Goal: Information Seeking & Learning: Learn about a topic

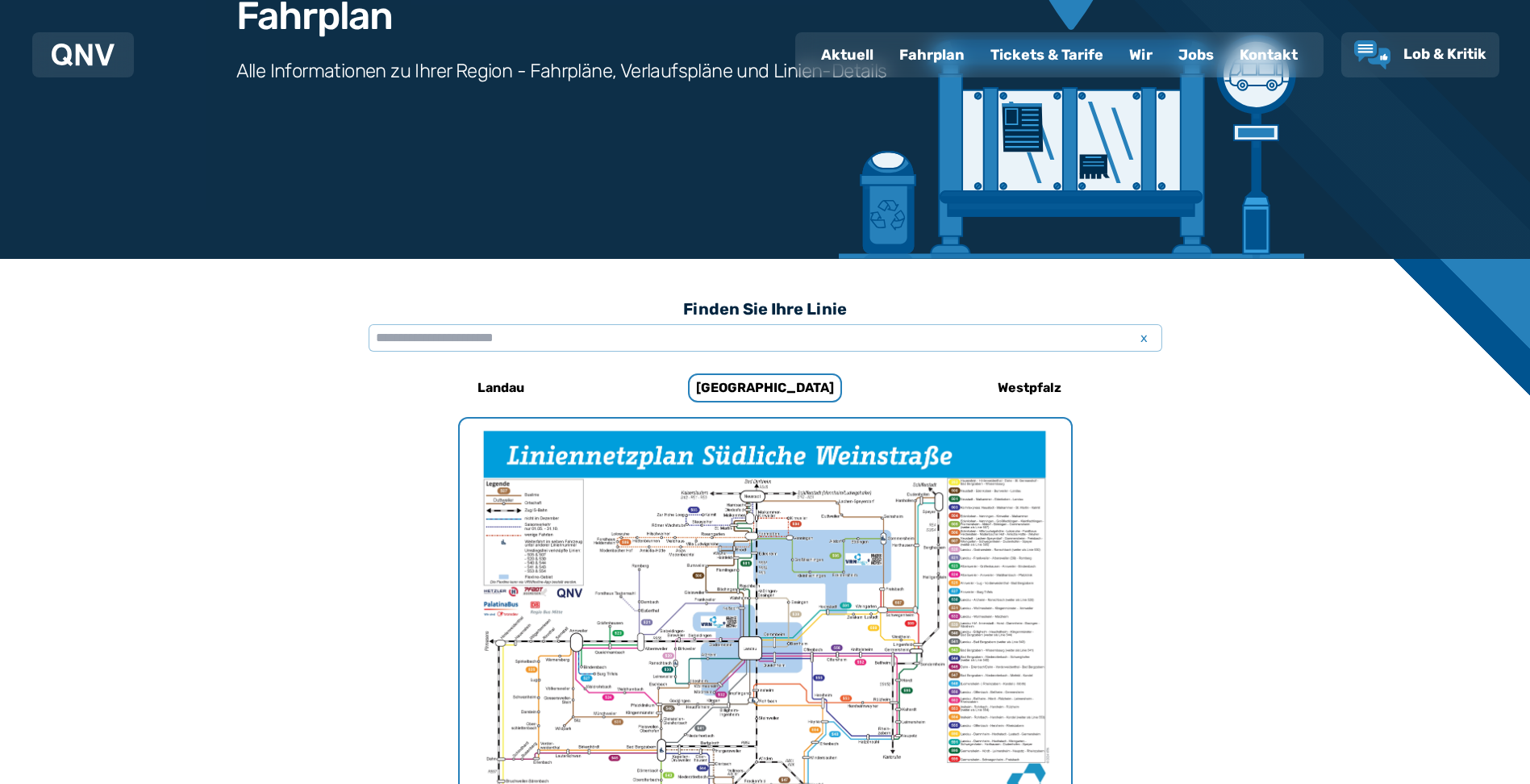
scroll to position [172, 0]
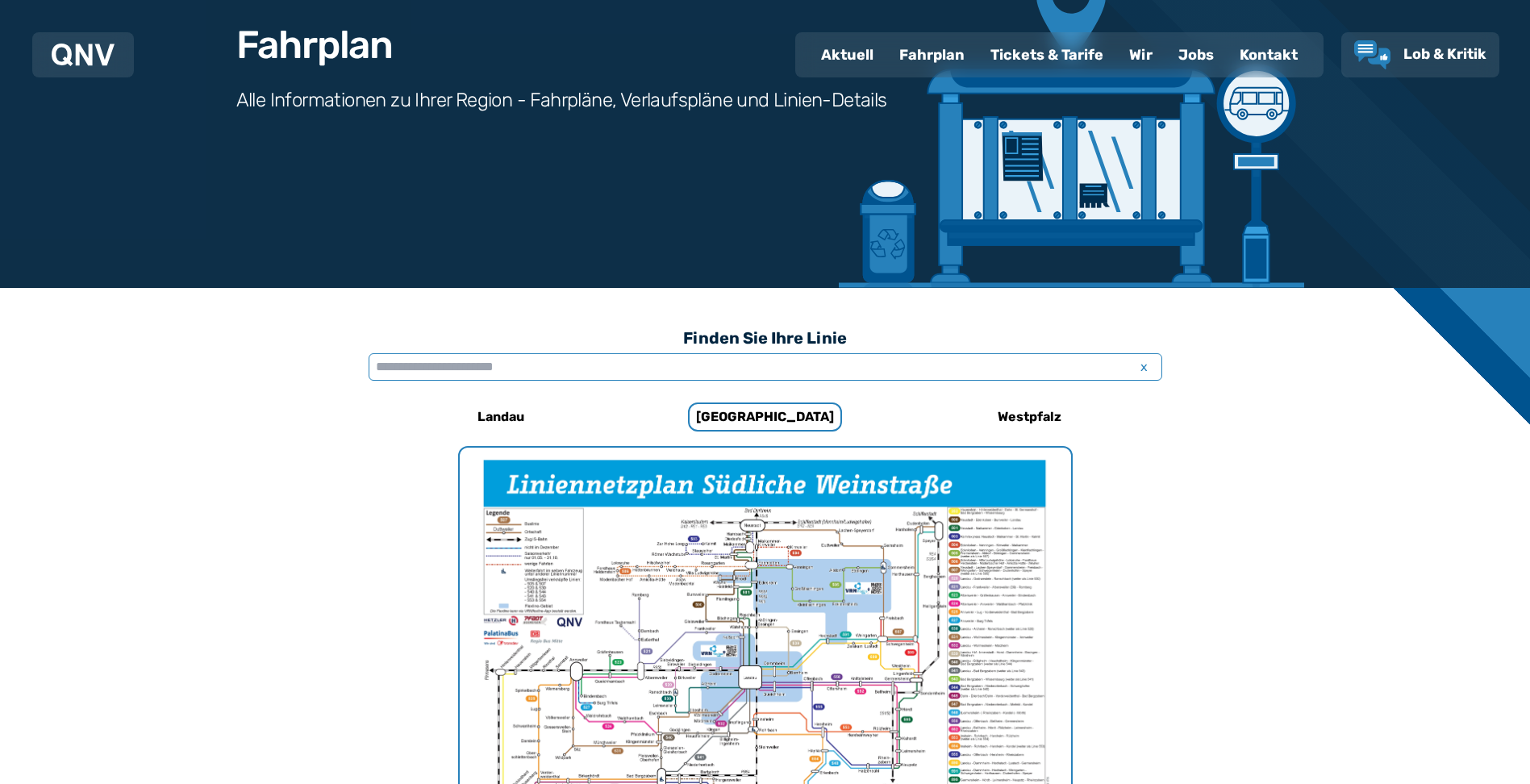
click at [452, 367] on input "text" at bounding box center [765, 367] width 793 height 27
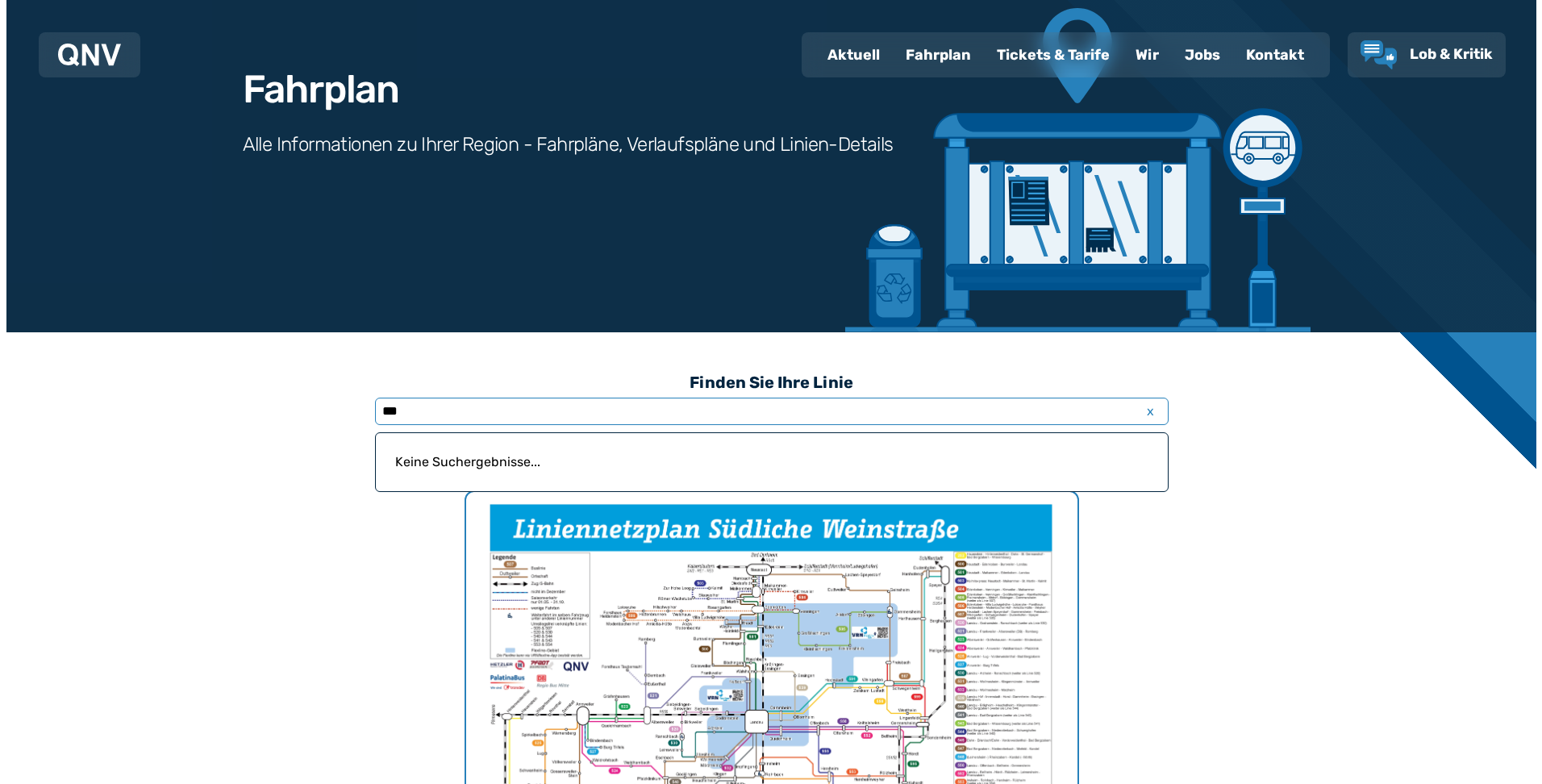
scroll to position [323, 0]
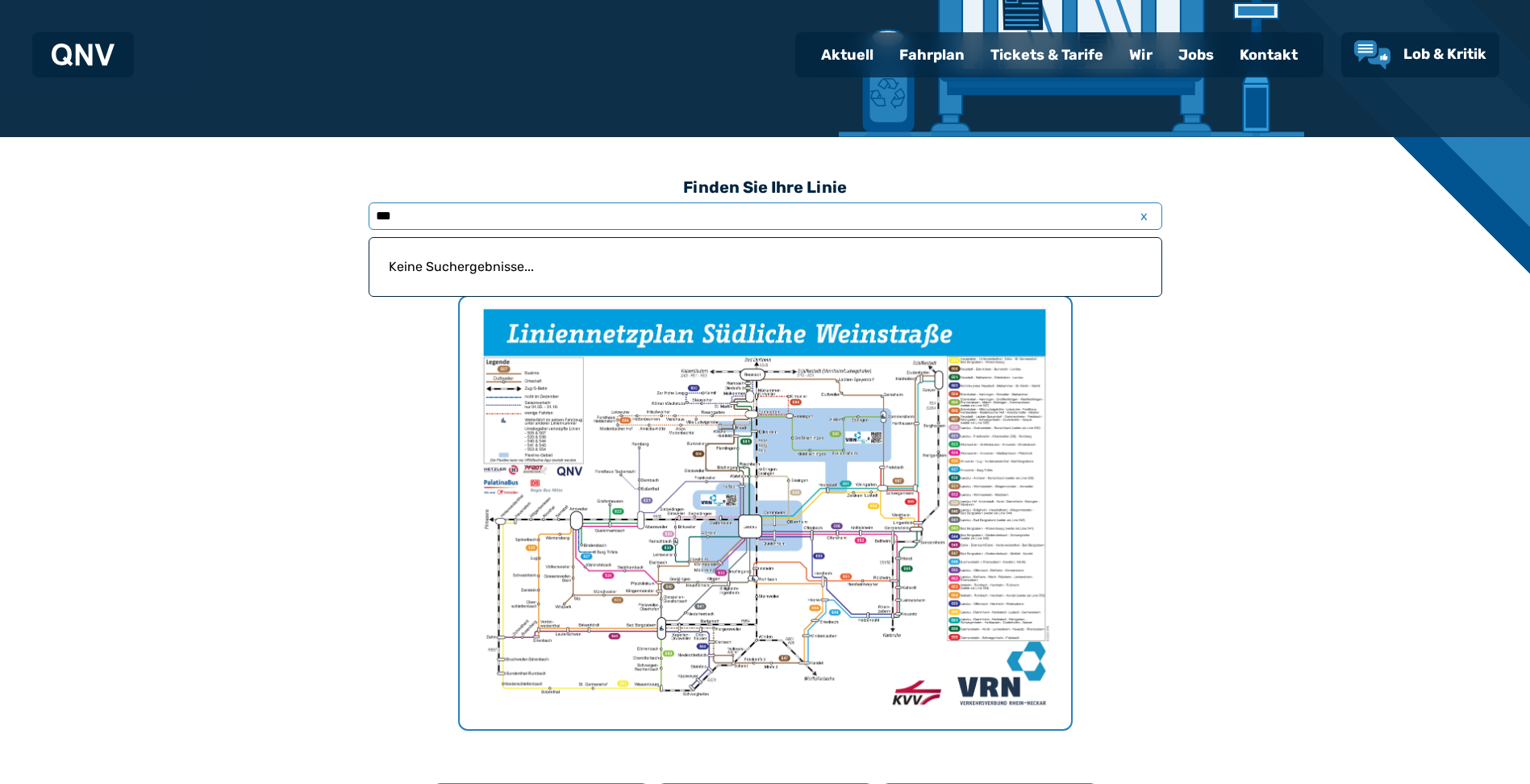
type input "***"
click at [720, 575] on img "1 von 1" at bounding box center [765, 512] width 611 height 432
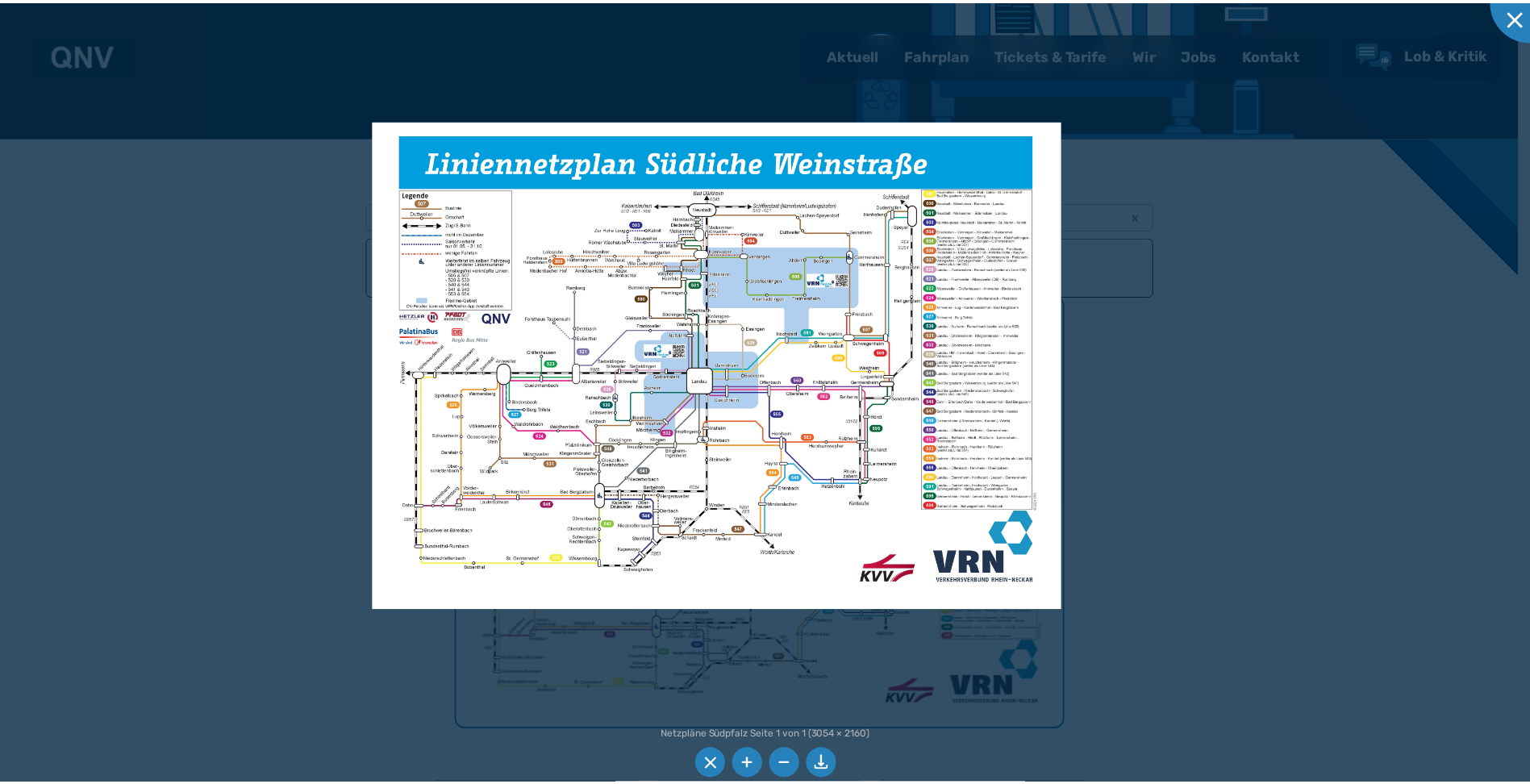
scroll to position [254, 0]
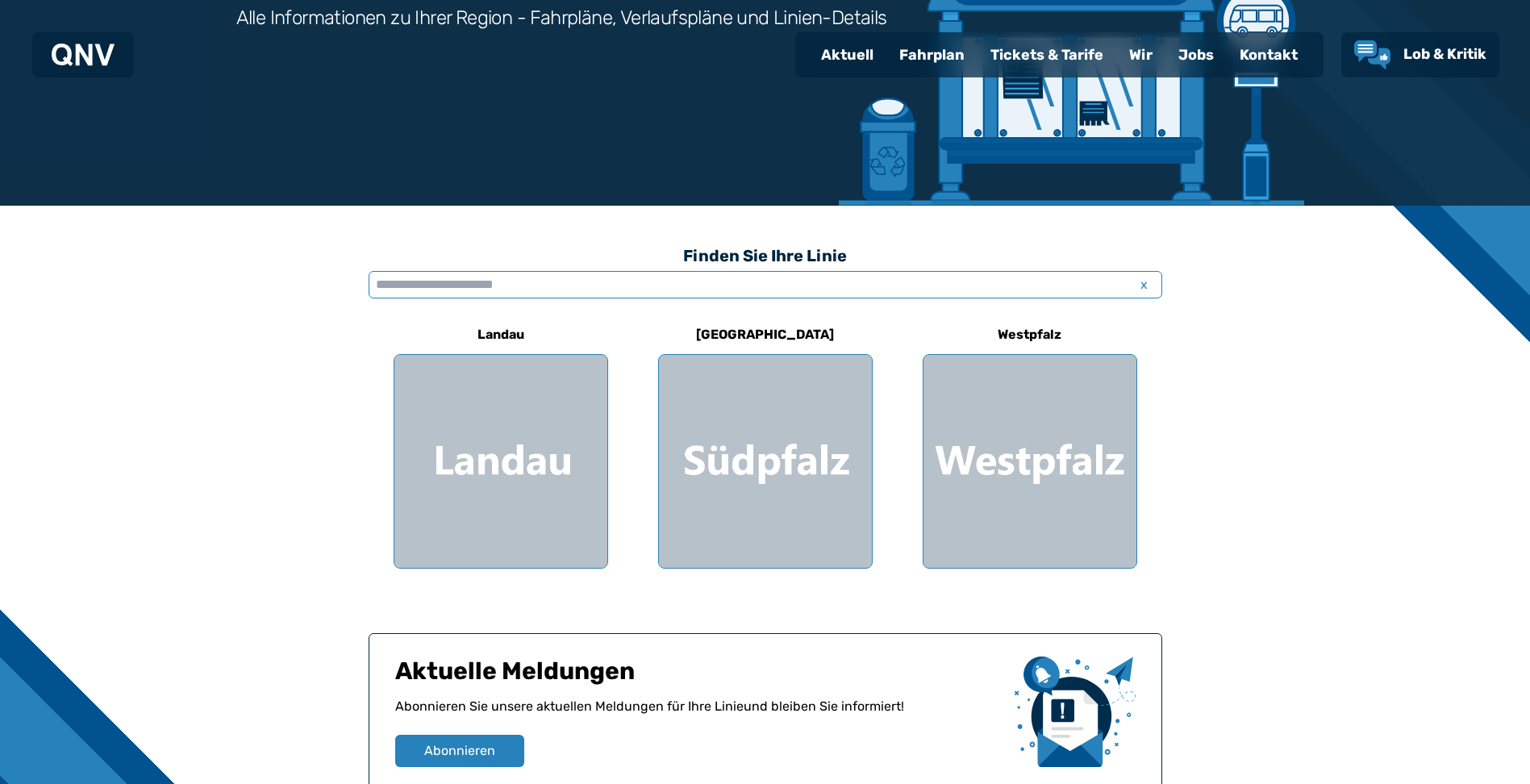
click at [431, 281] on input "text" at bounding box center [765, 285] width 793 height 27
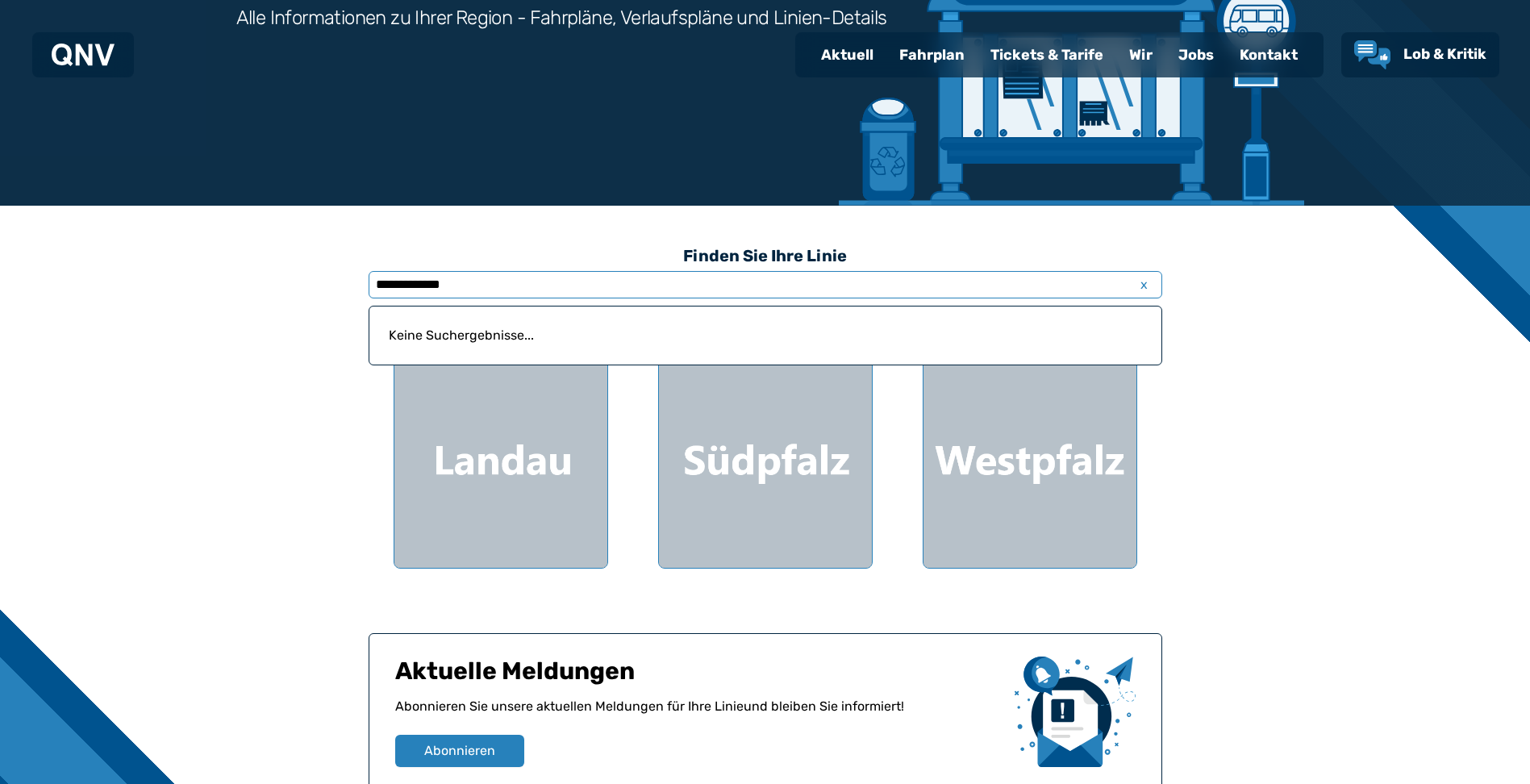
type input "**********"
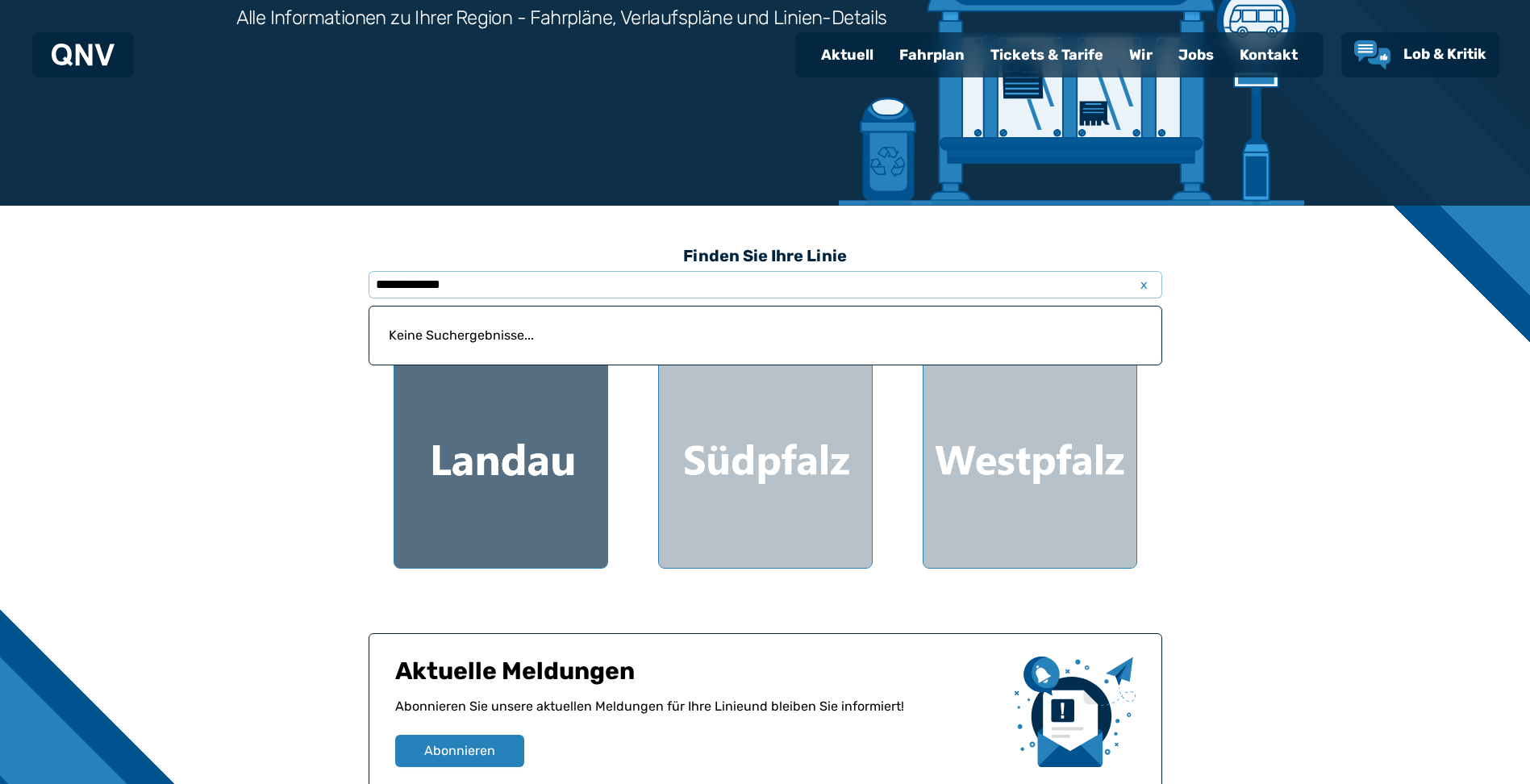
click at [494, 437] on div at bounding box center [501, 461] width 213 height 213
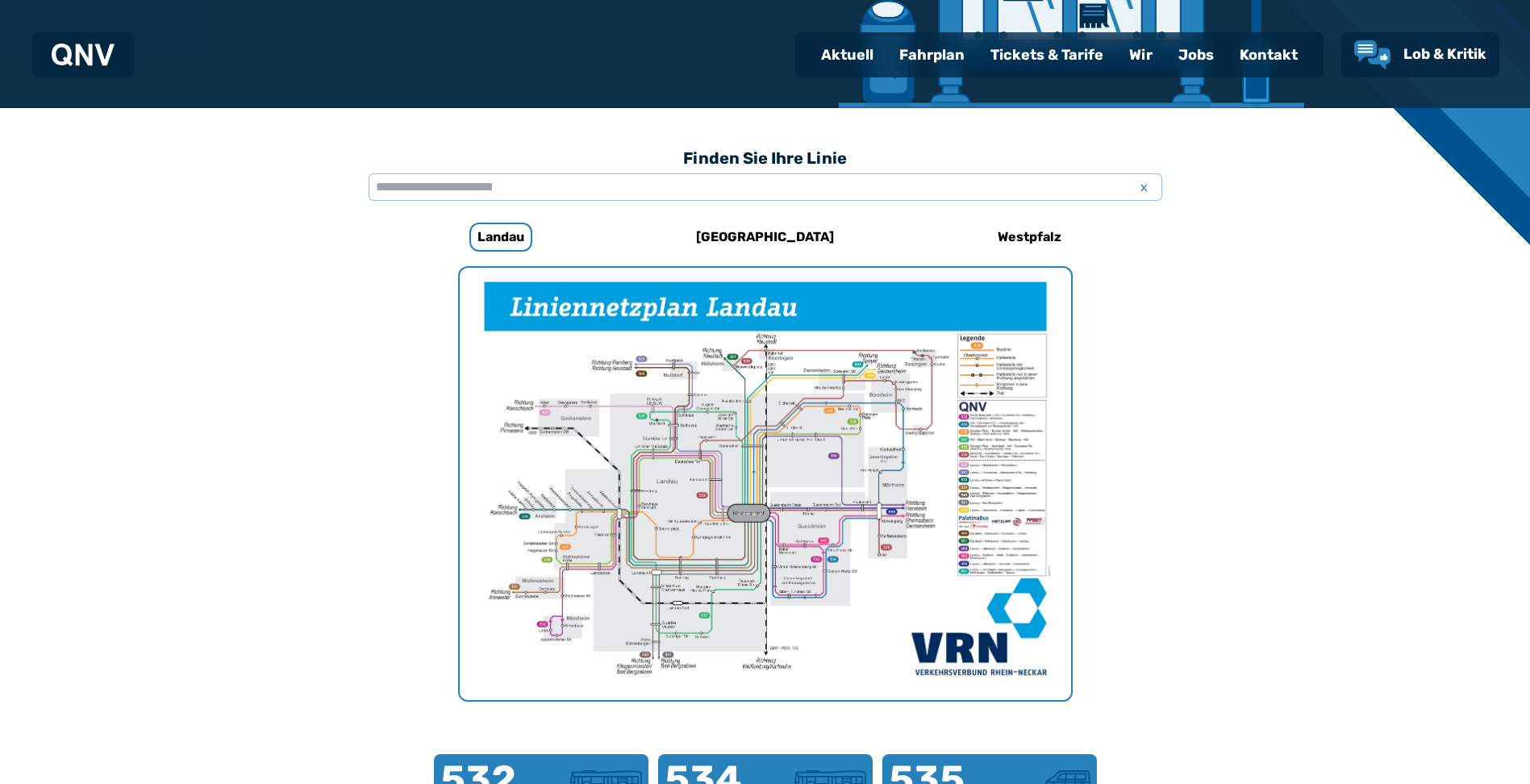
scroll to position [336, 0]
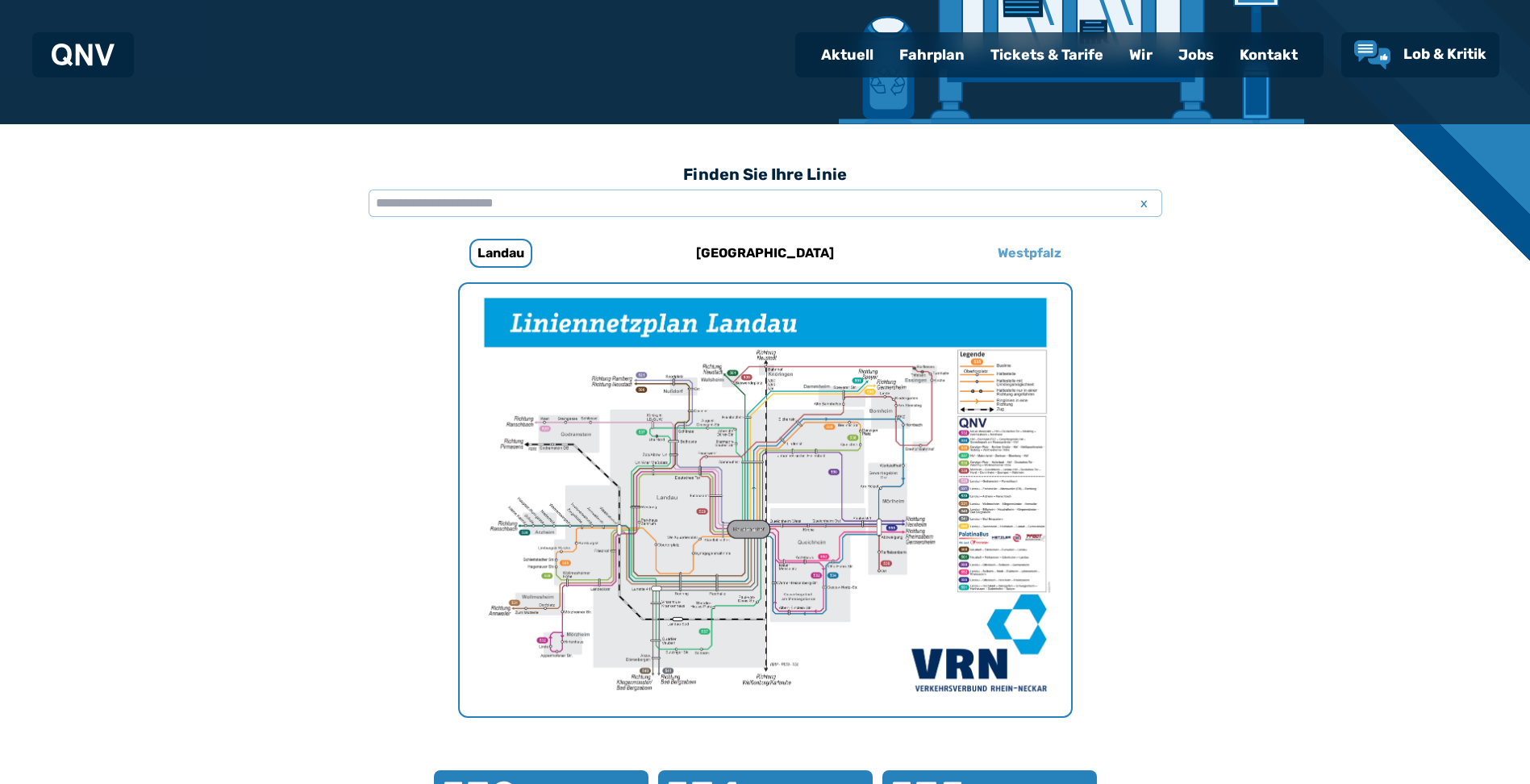
click at [1028, 256] on h6 "Westpfalz" at bounding box center [1030, 253] width 76 height 25
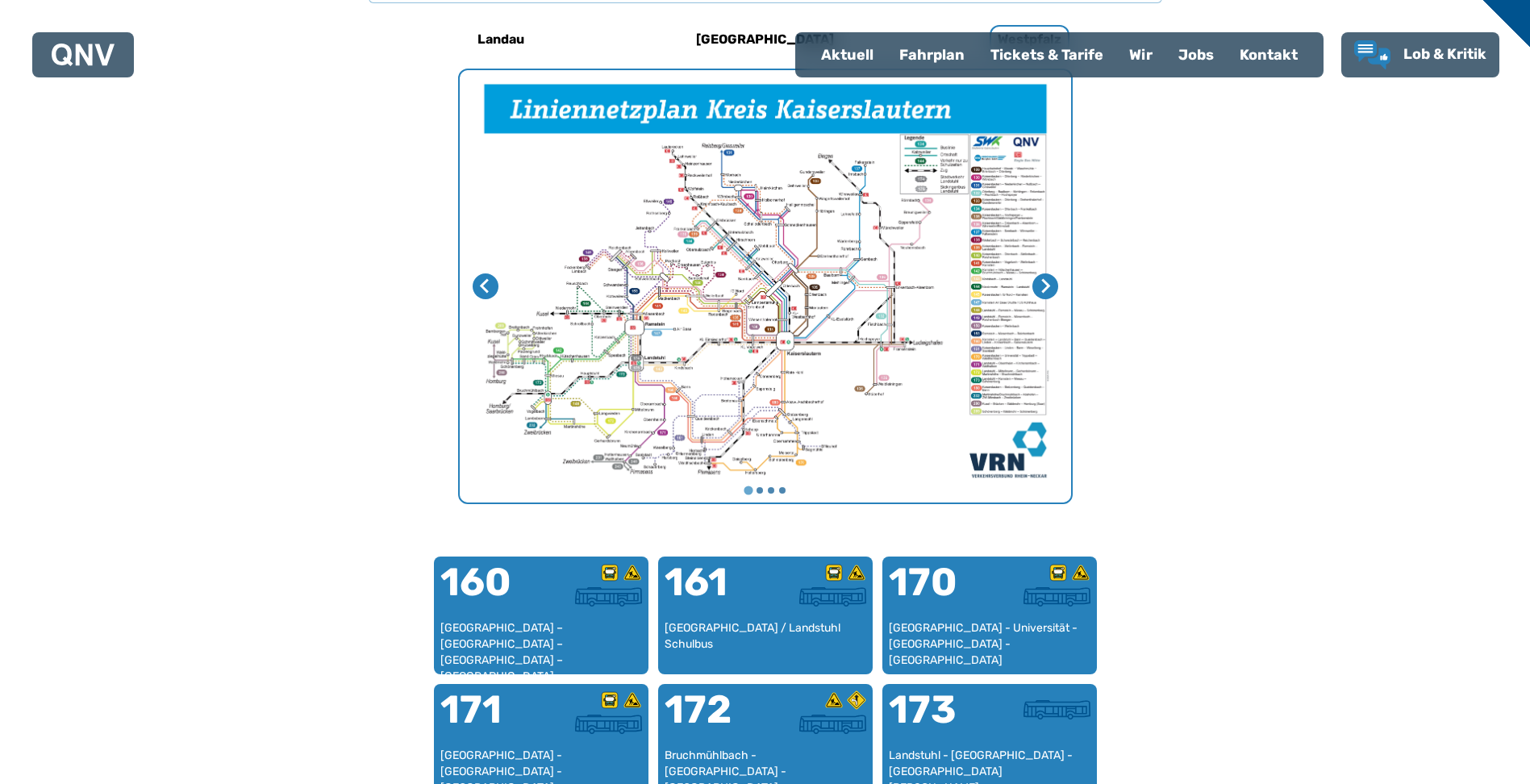
scroll to position [336, 0]
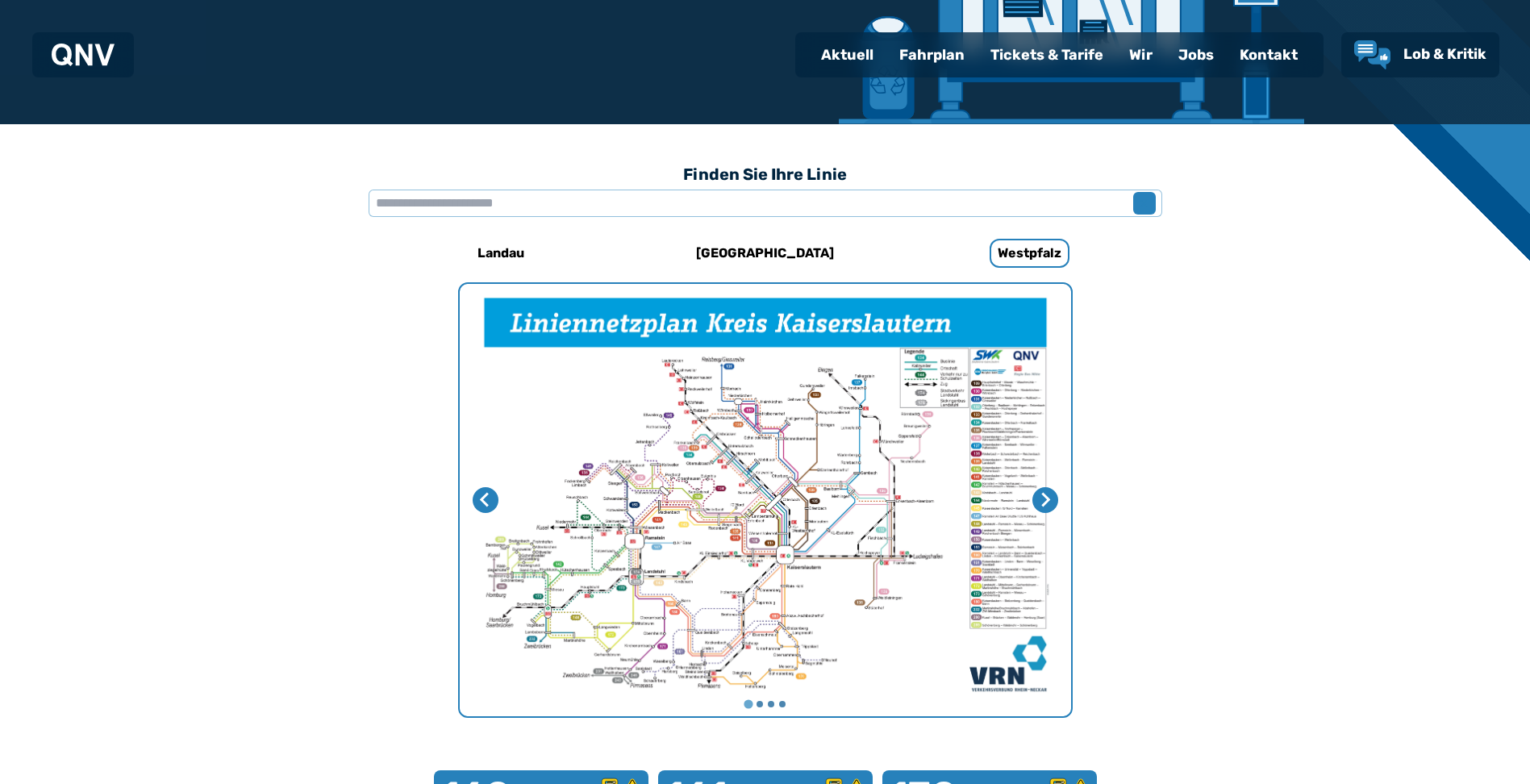
click at [1149, 197] on span "x" at bounding box center [1144, 203] width 23 height 19
click at [1147, 197] on span "x" at bounding box center [1144, 203] width 23 height 19
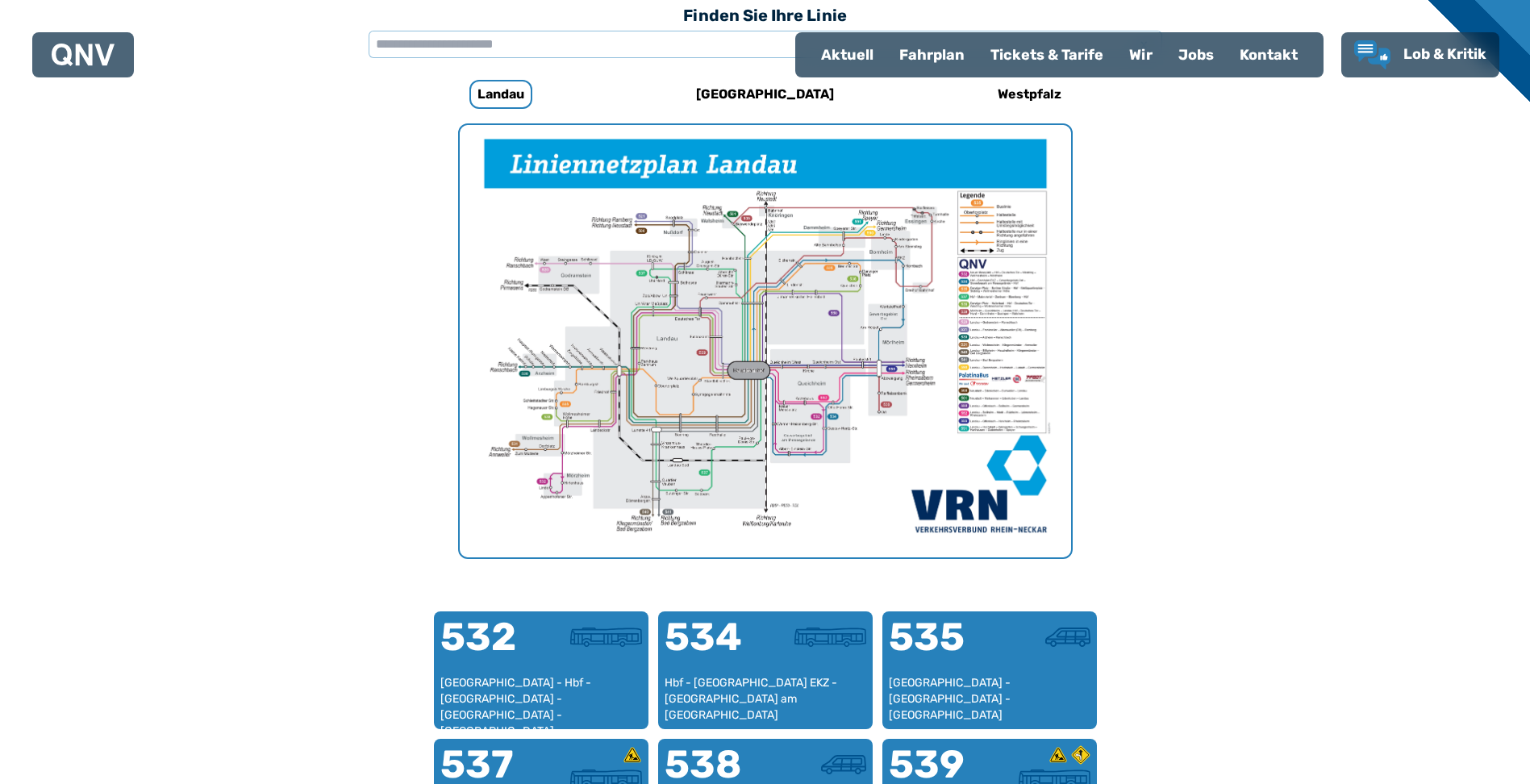
scroll to position [497, 0]
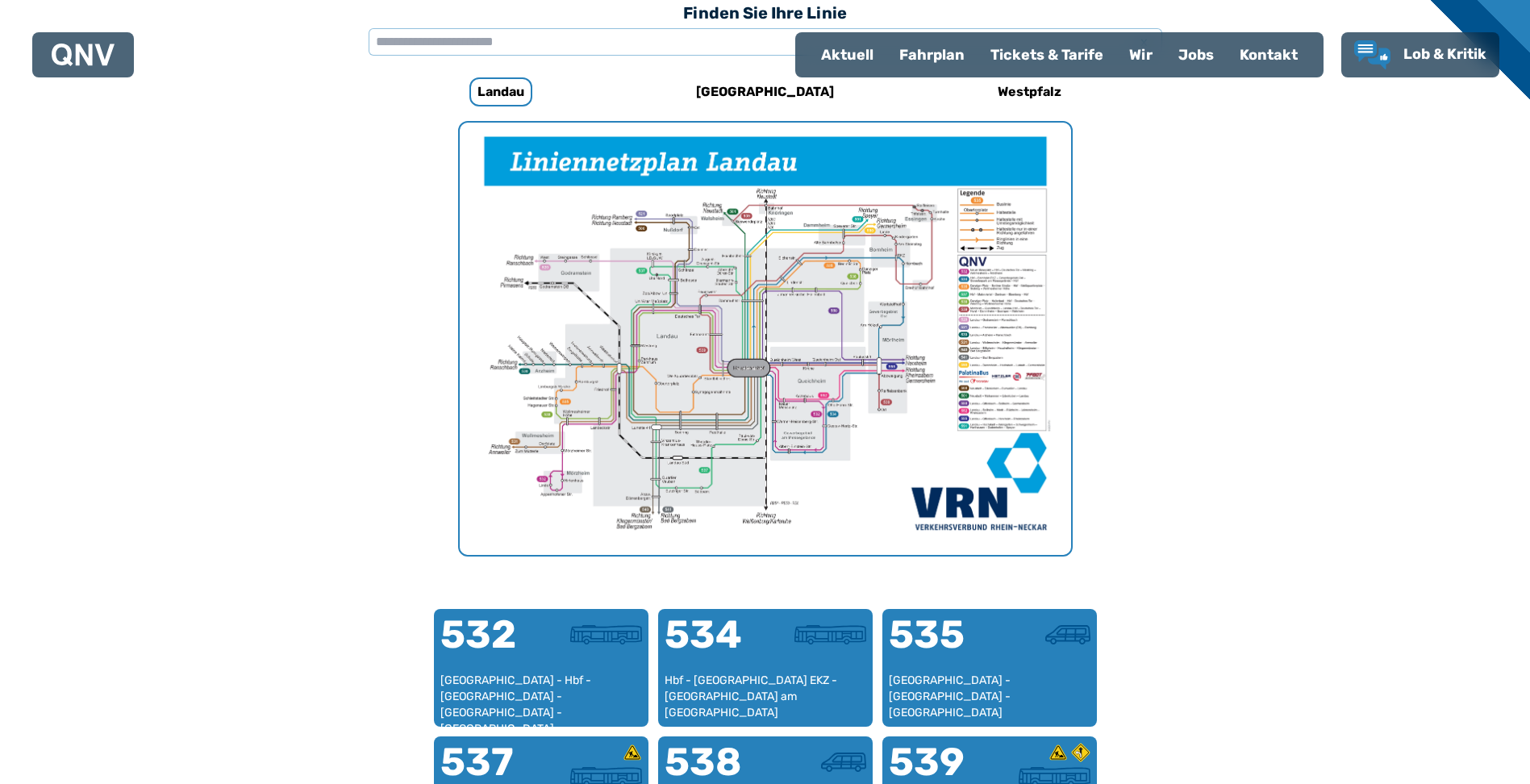
scroll to position [254, 0]
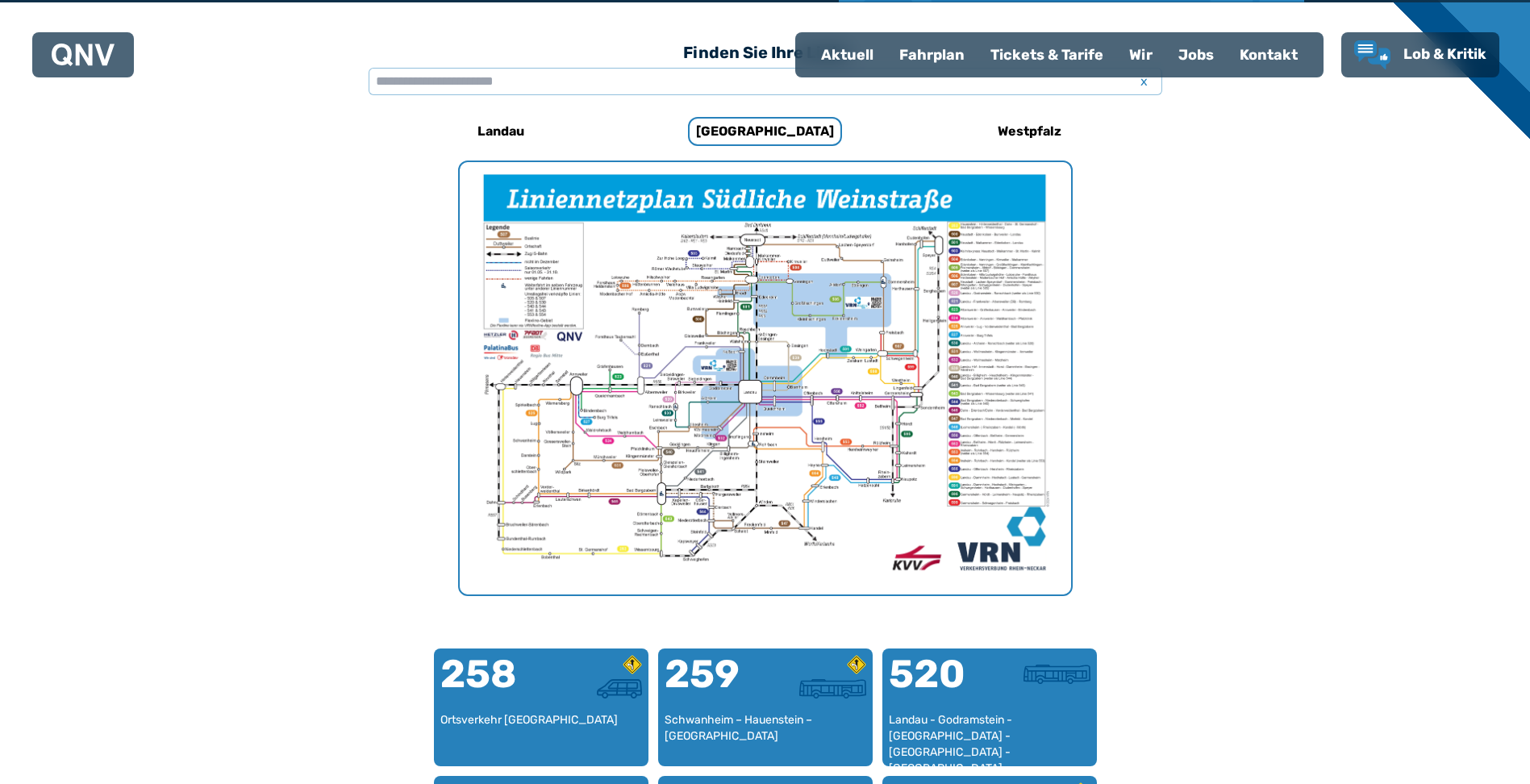
scroll to position [497, 0]
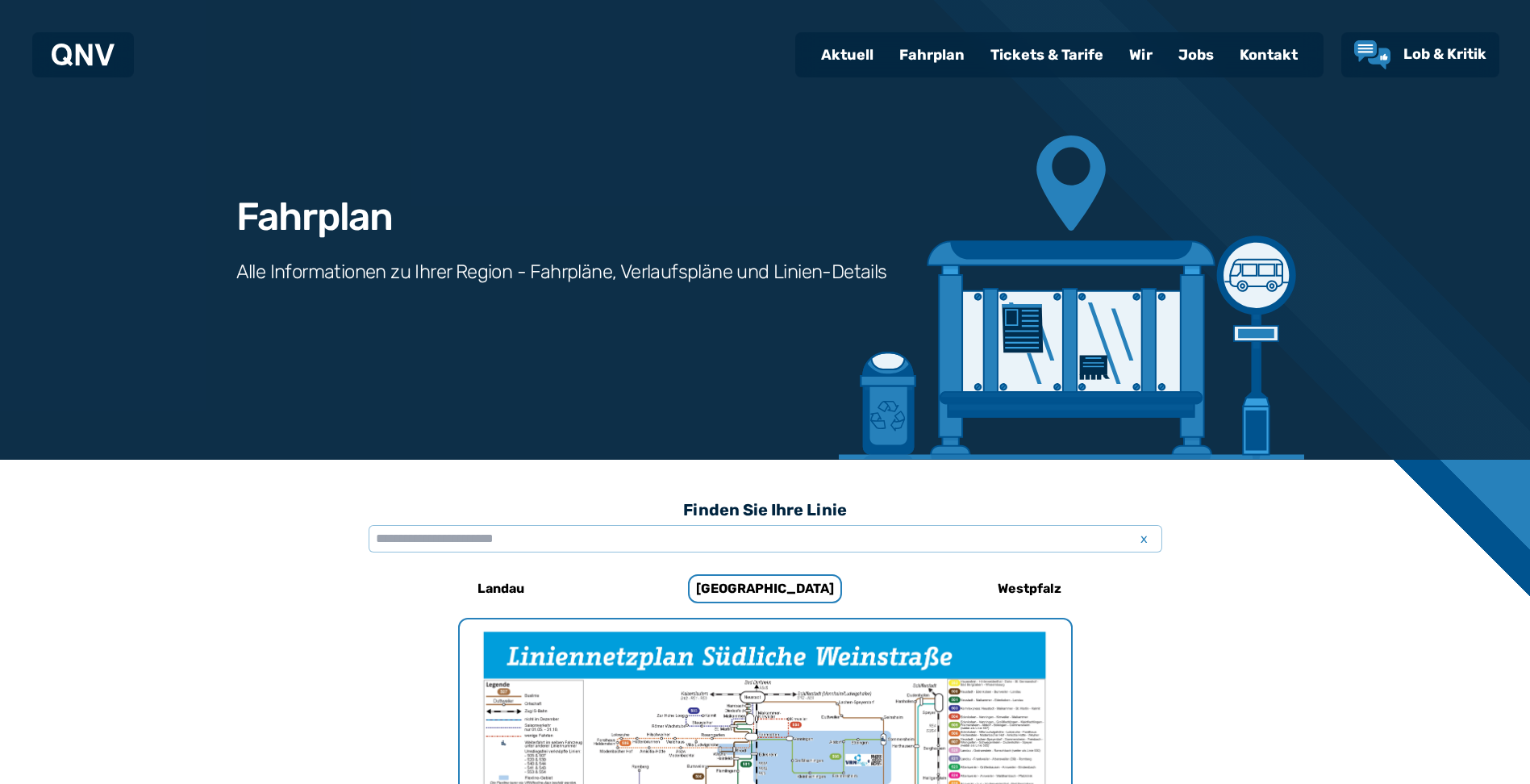
scroll to position [1063, 0]
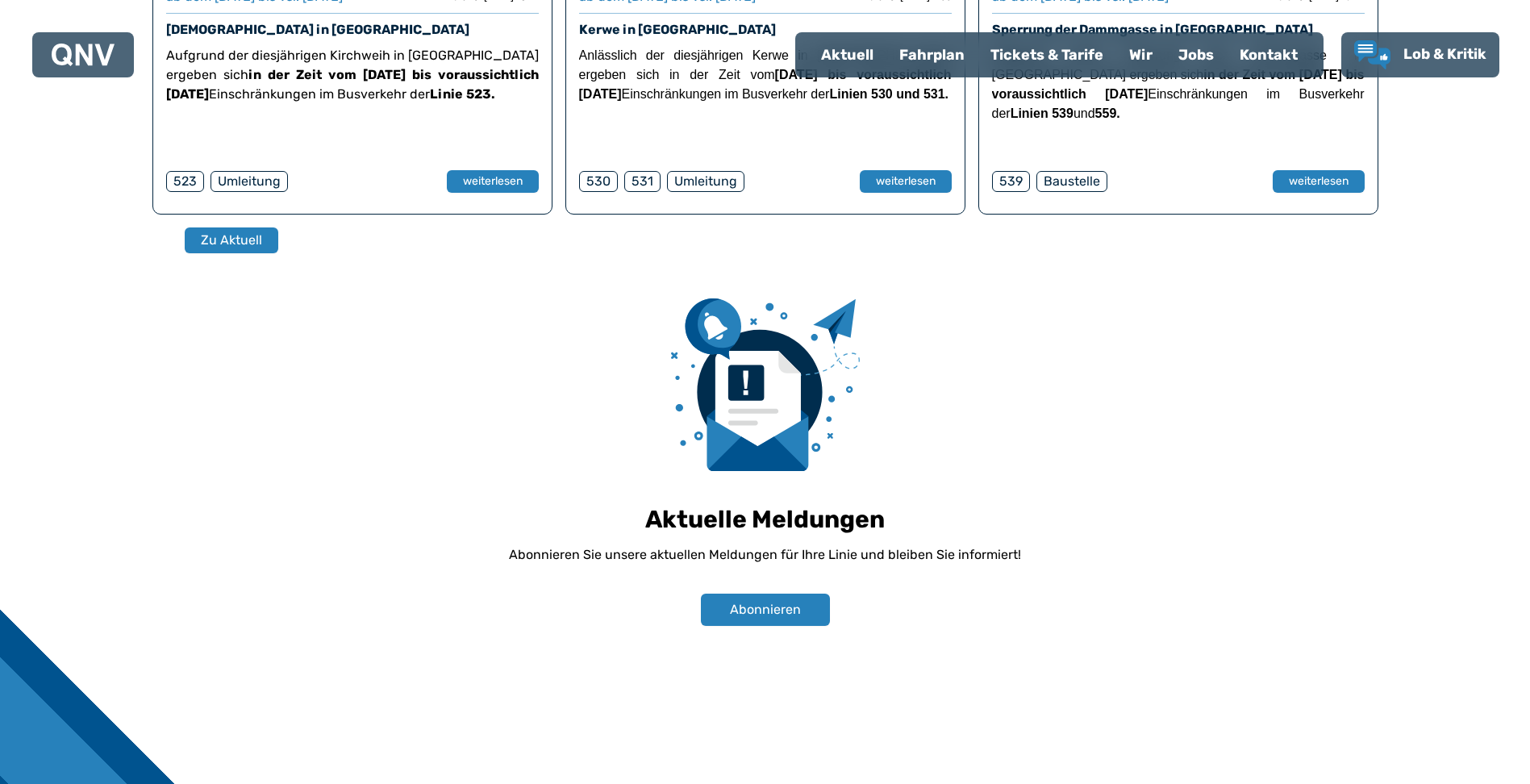
scroll to position [1122, 0]
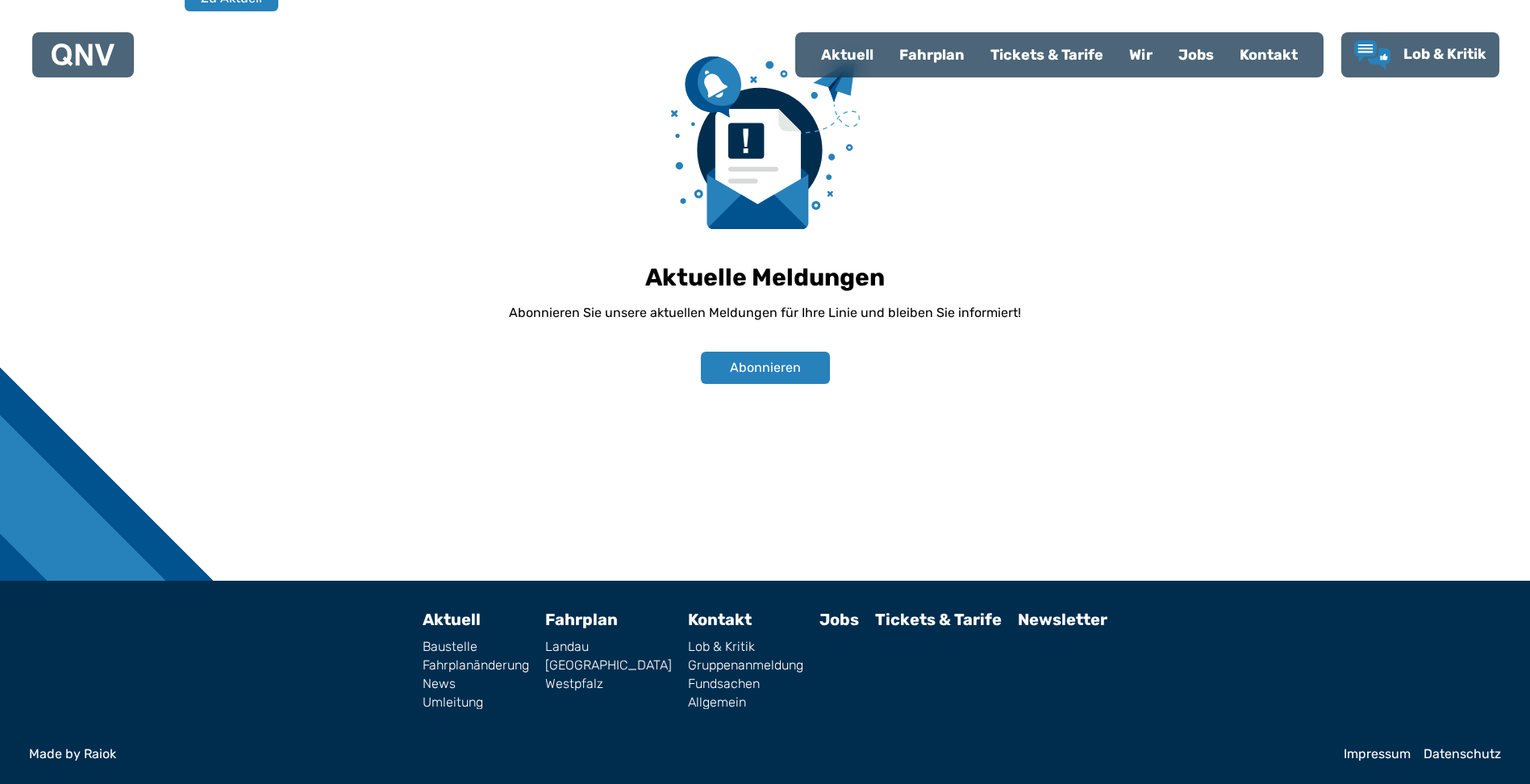
click at [609, 612] on link "Fahrplan" at bounding box center [581, 618] width 73 height 19
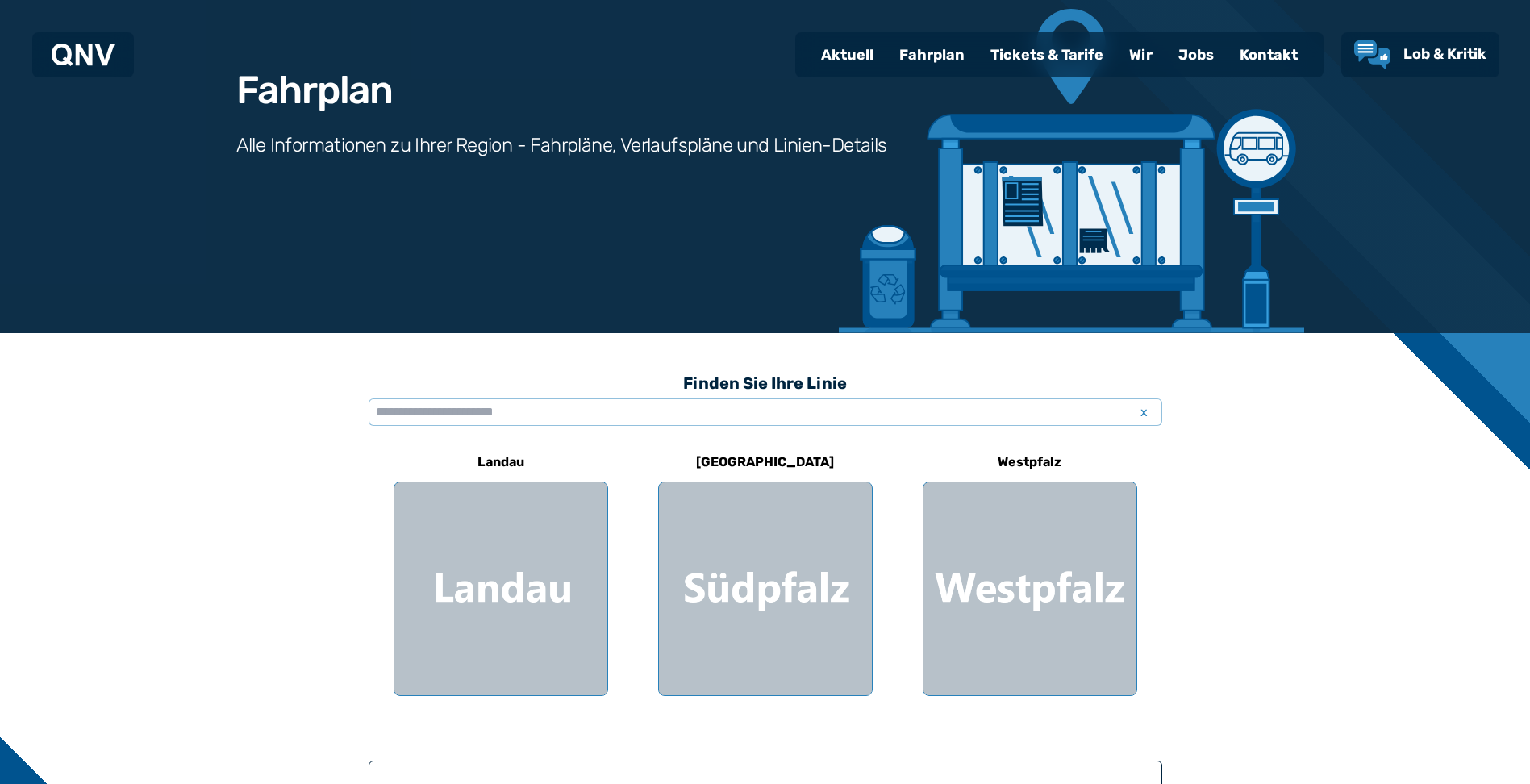
scroll to position [323, 0]
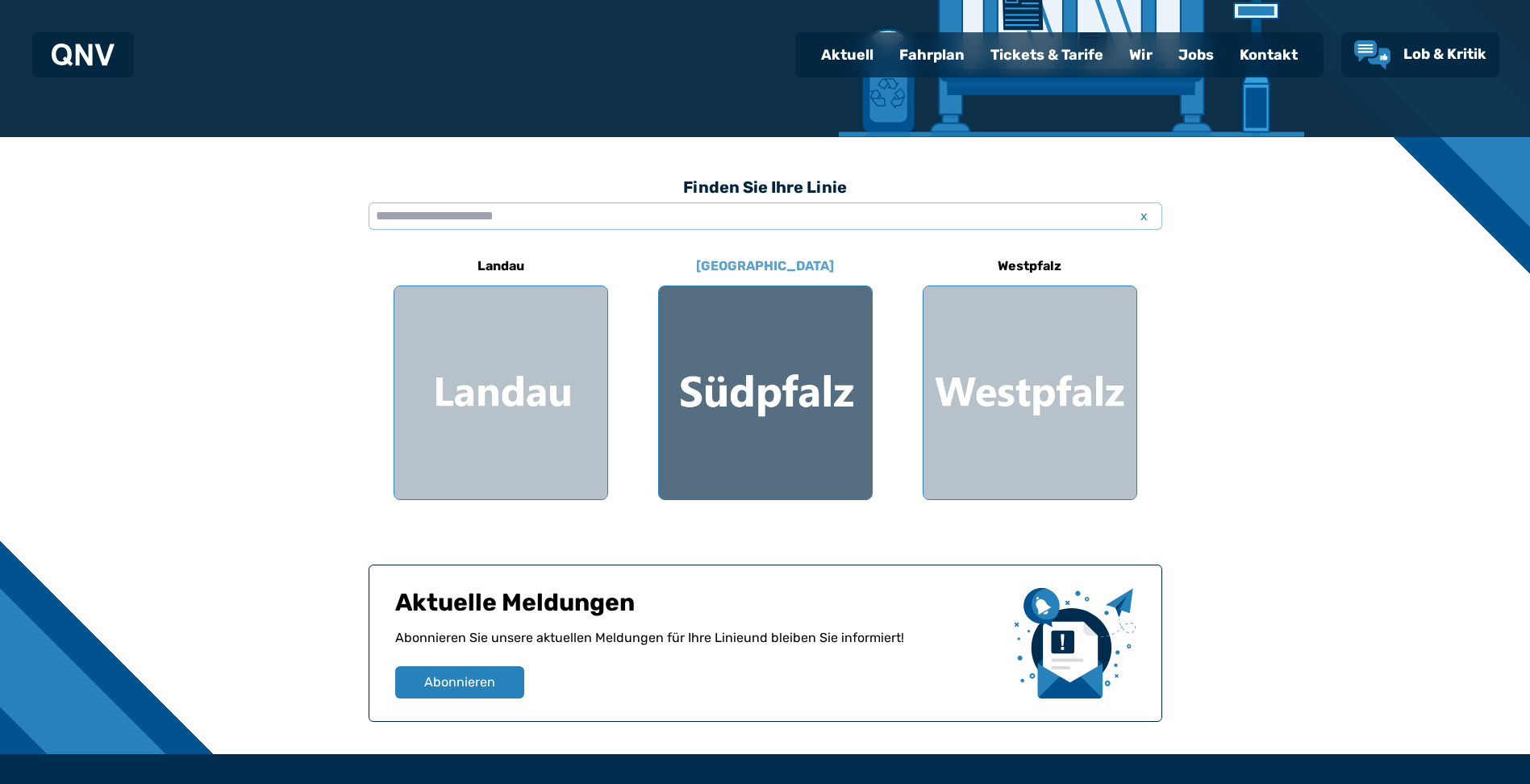
click at [730, 385] on div at bounding box center [765, 393] width 213 height 213
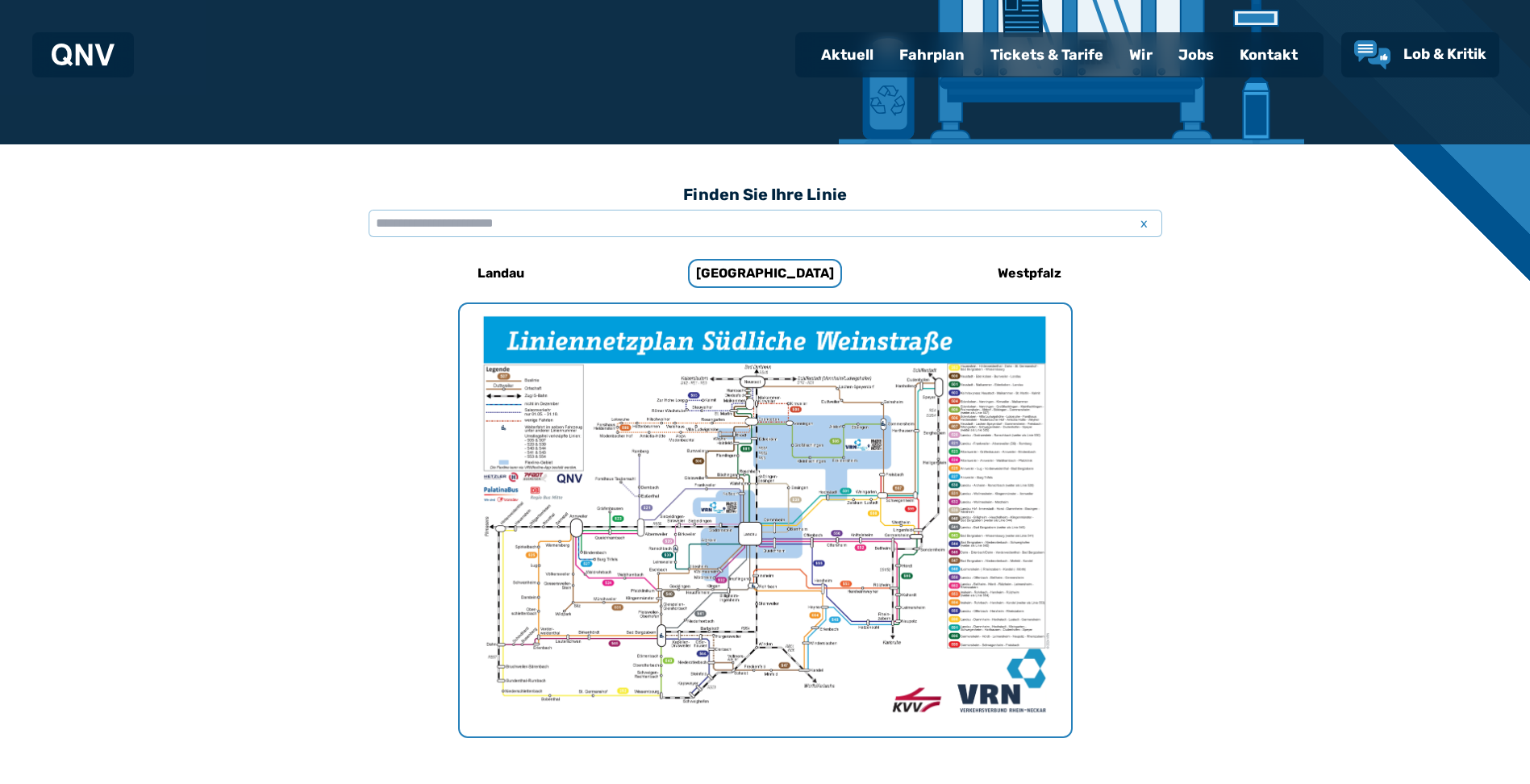
scroll to position [175, 0]
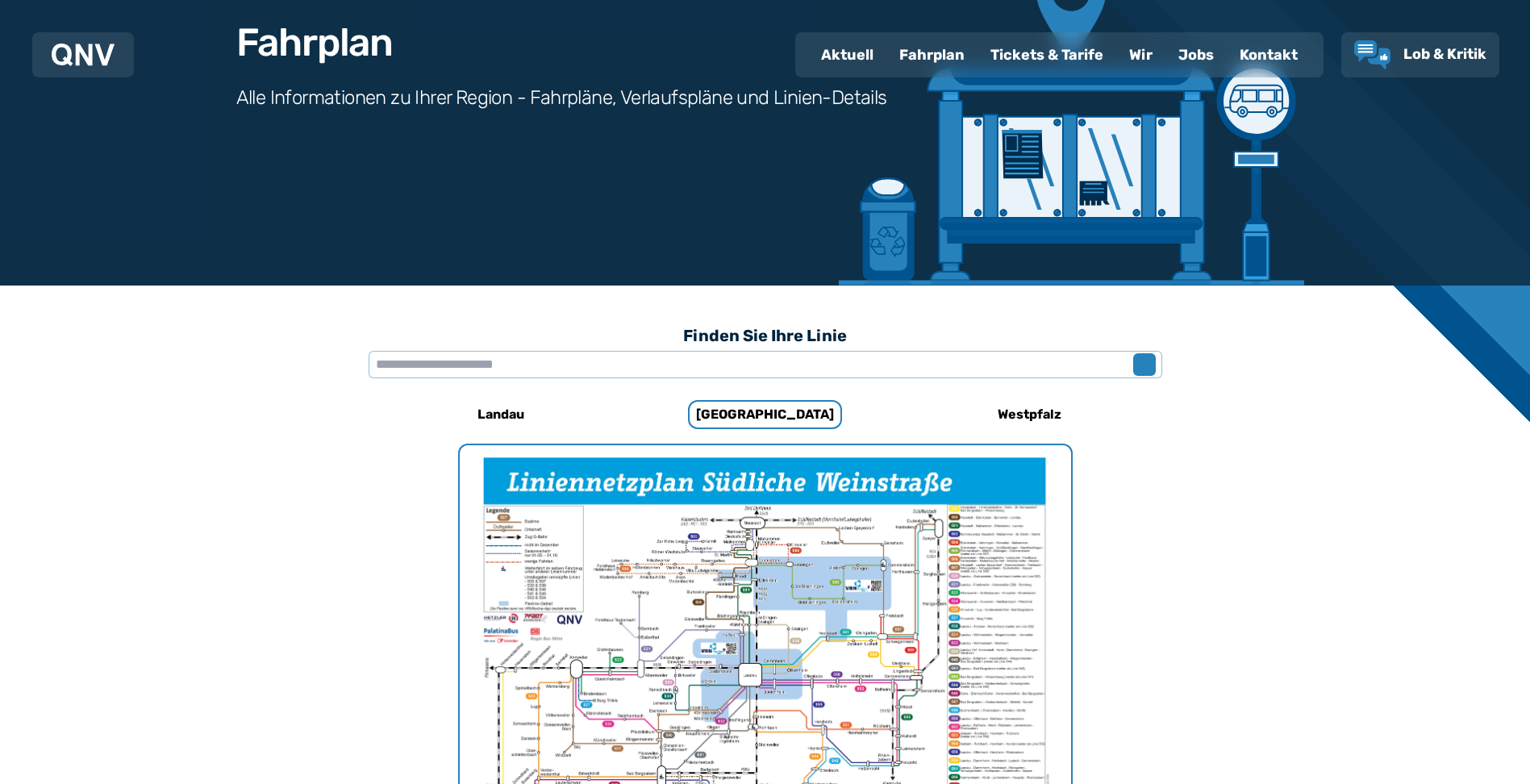
click at [1142, 361] on span "x" at bounding box center [1144, 364] width 23 height 19
click at [501, 410] on h6 "Landau" at bounding box center [501, 415] width 60 height 25
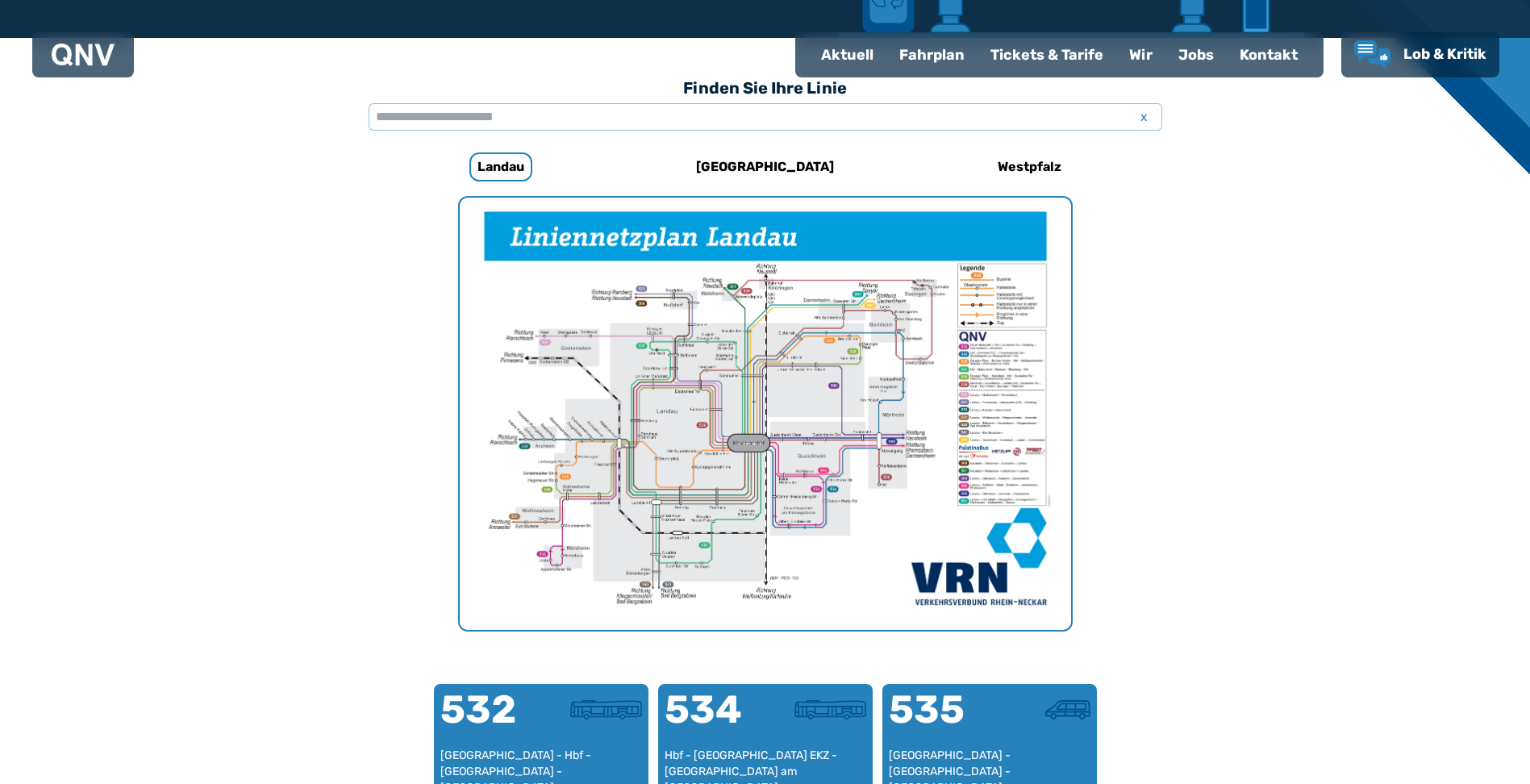
scroll to position [417, 0]
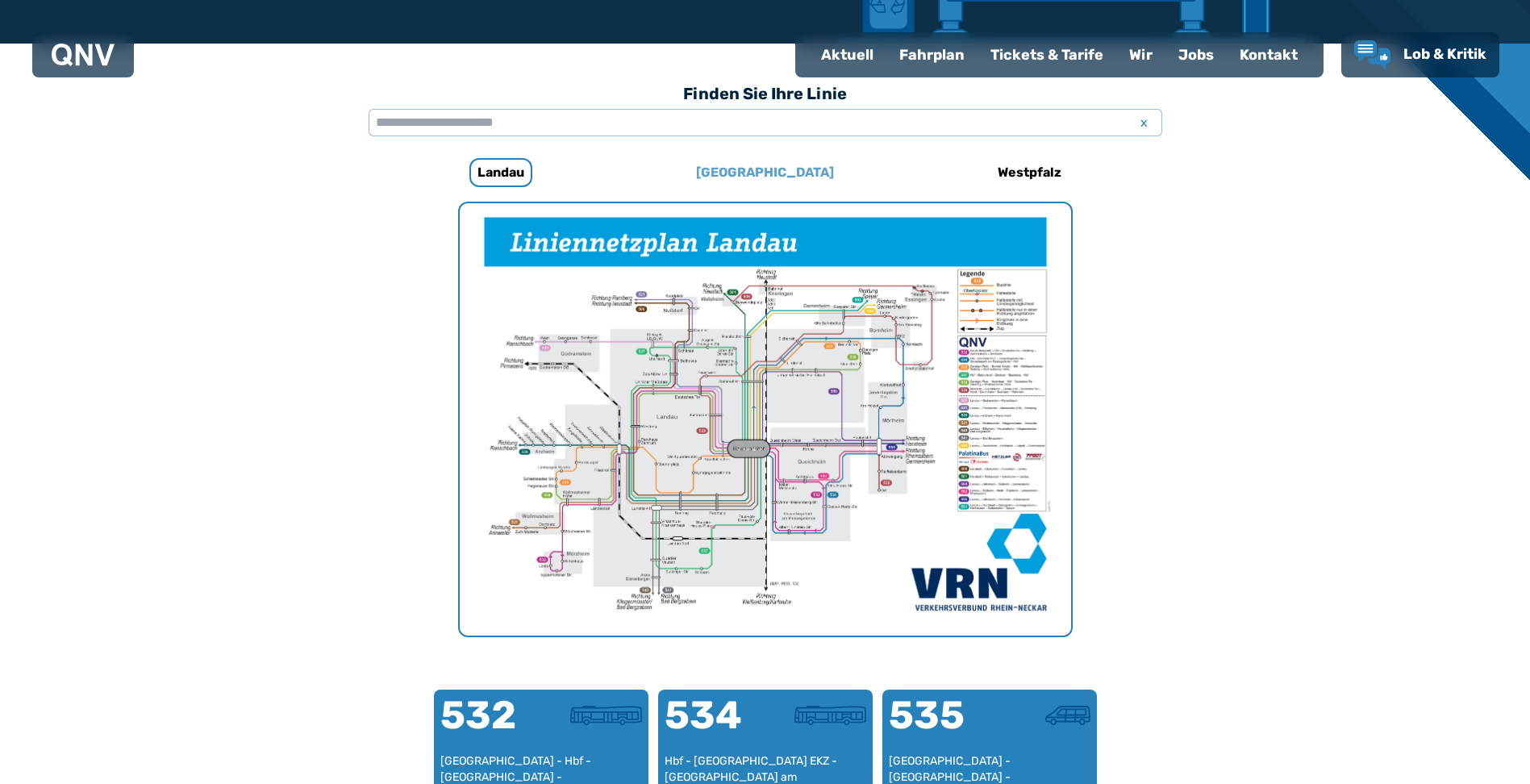
click at [763, 166] on h6 "[GEOGRAPHIC_DATA]" at bounding box center [765, 173] width 151 height 25
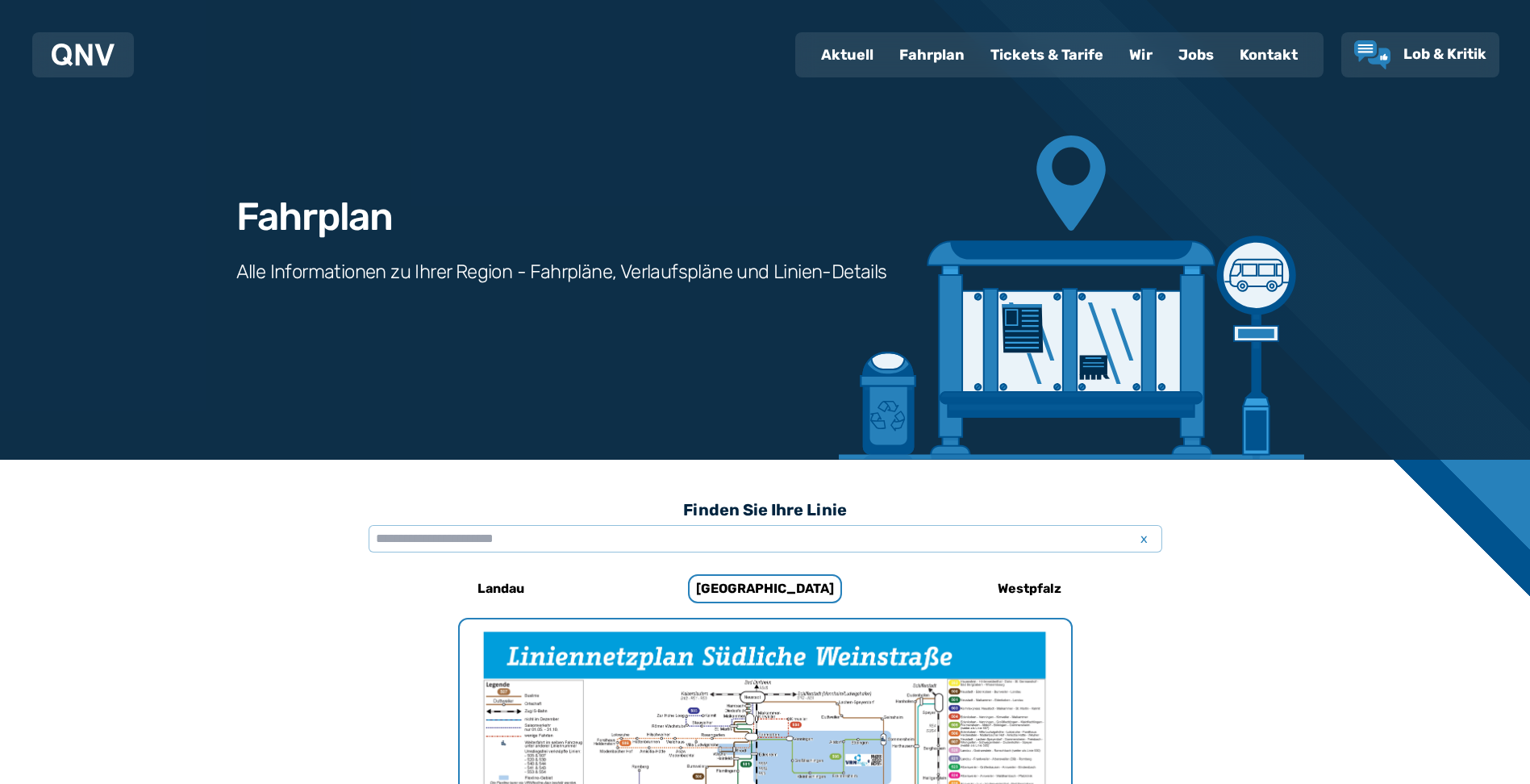
click at [1051, 48] on div "Tickets & Tarife" at bounding box center [1047, 55] width 139 height 42
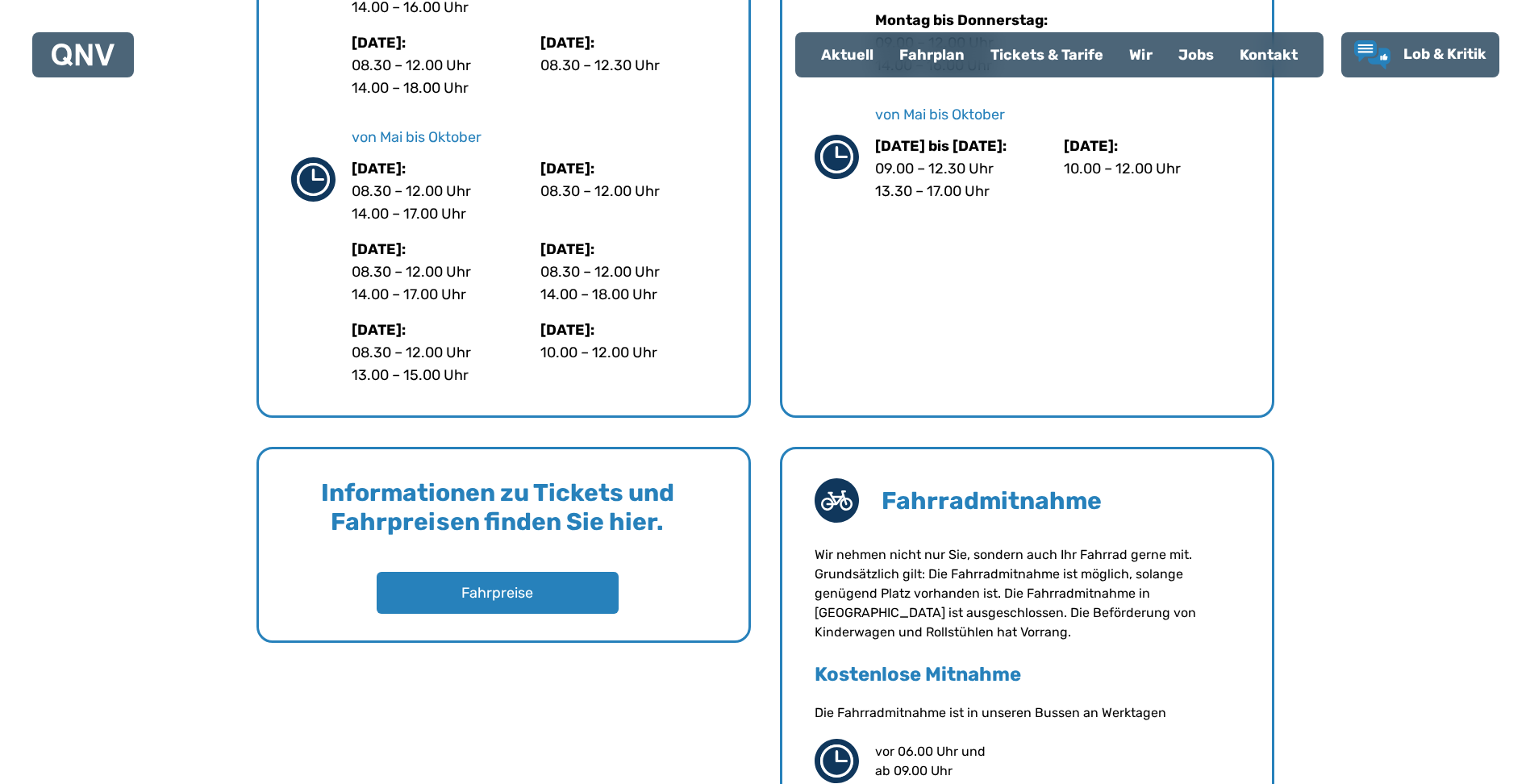
scroll to position [1129, 0]
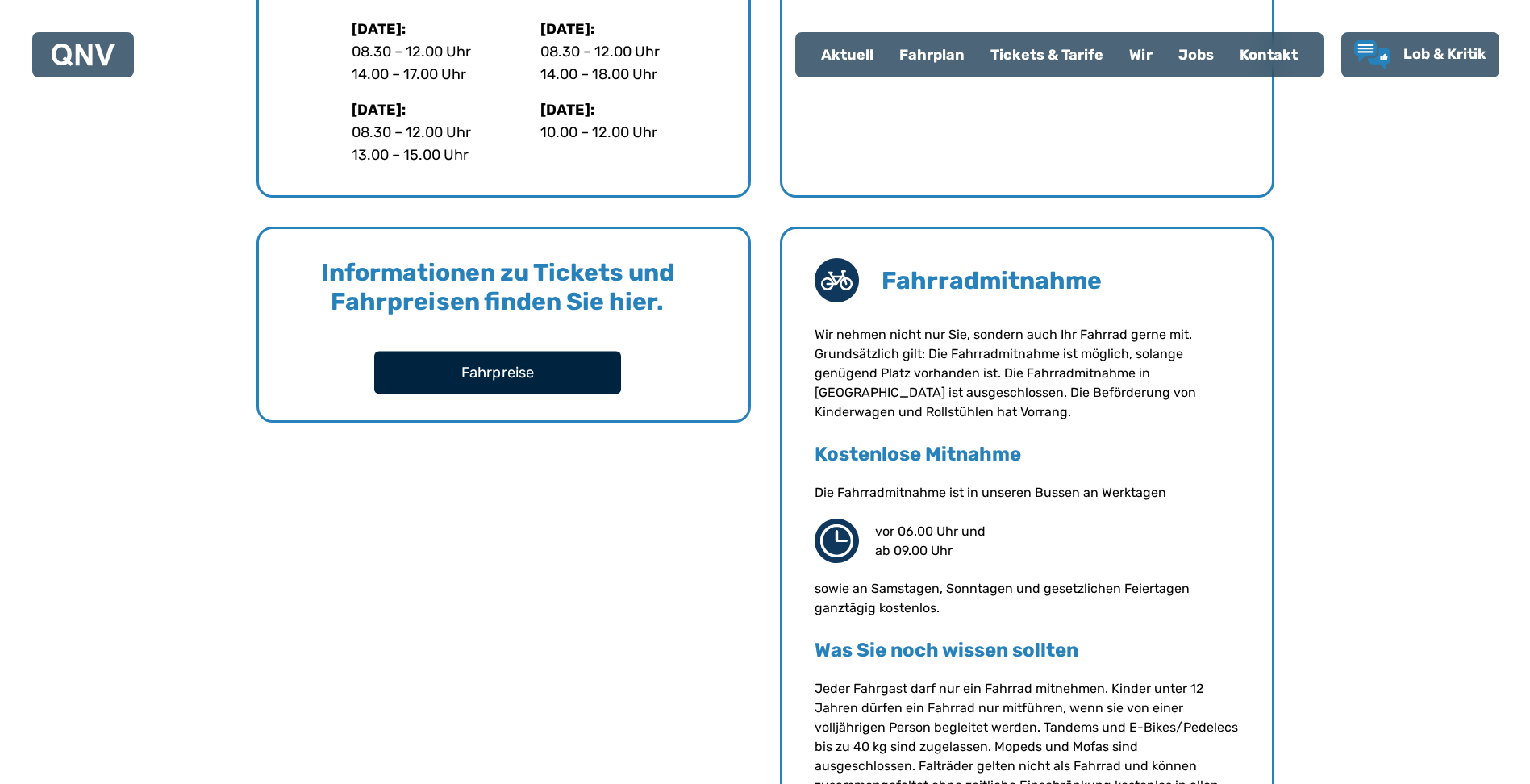
click at [499, 367] on button "Fahrpreise" at bounding box center [497, 372] width 247 height 43
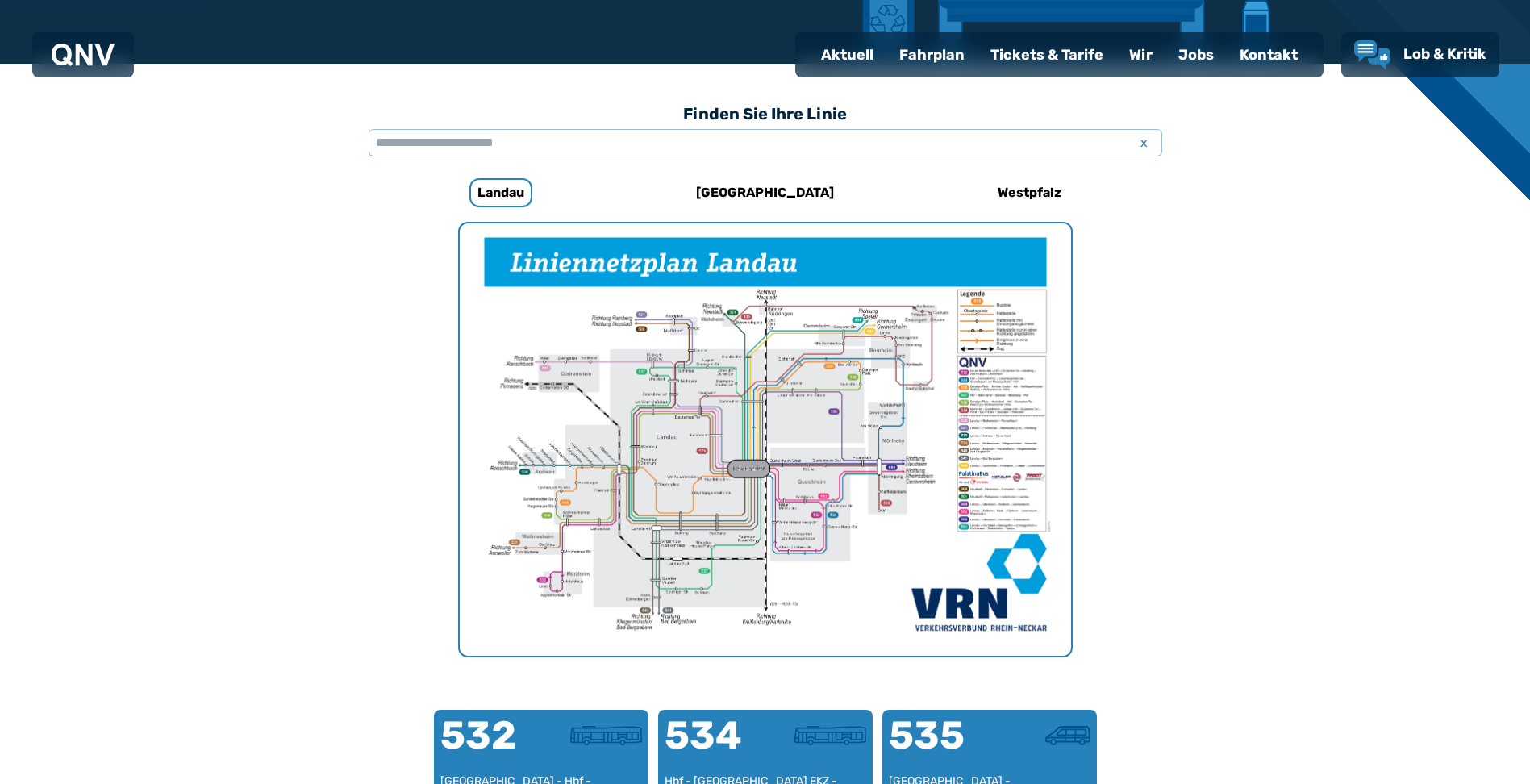
scroll to position [497, 0]
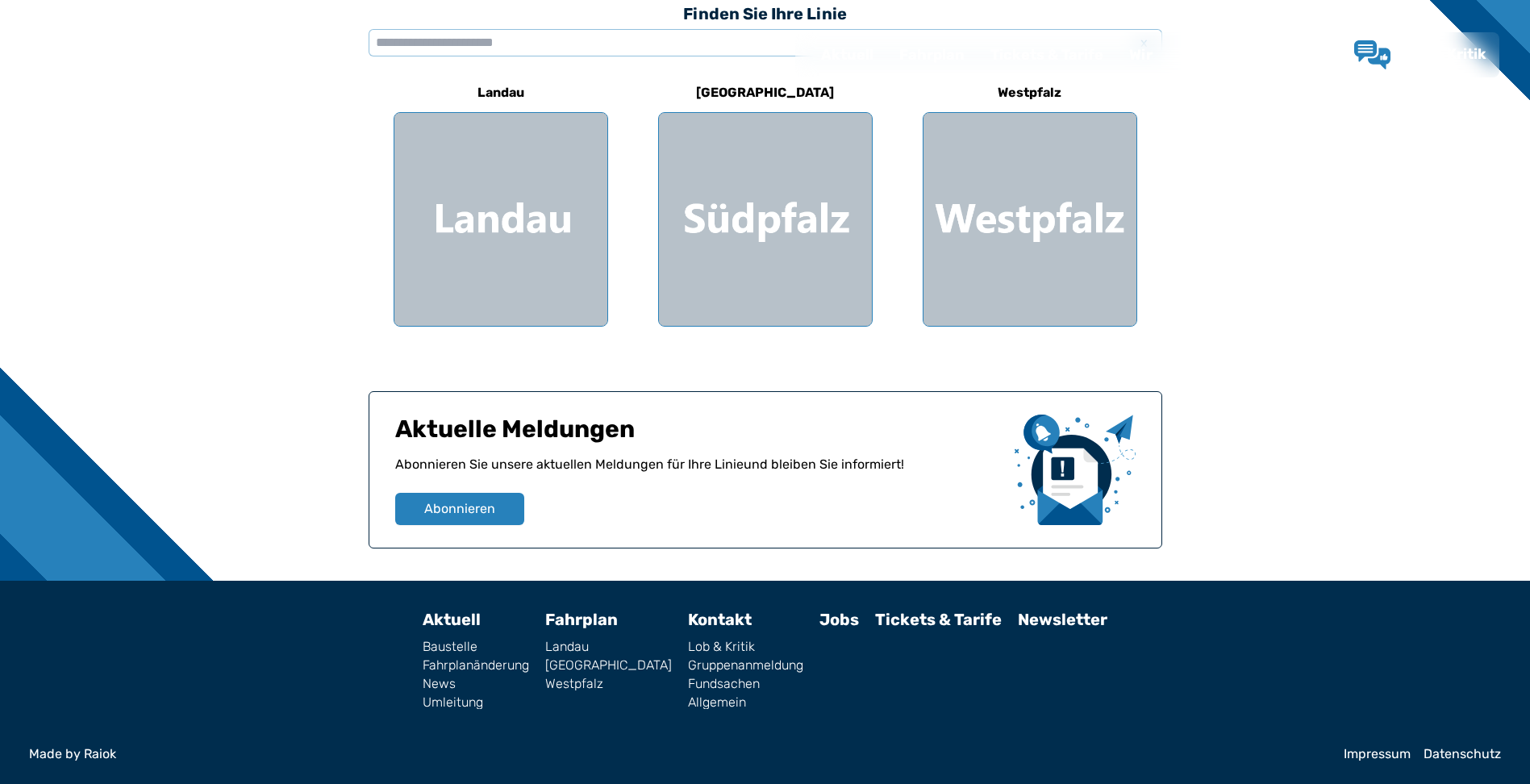
scroll to position [323, 0]
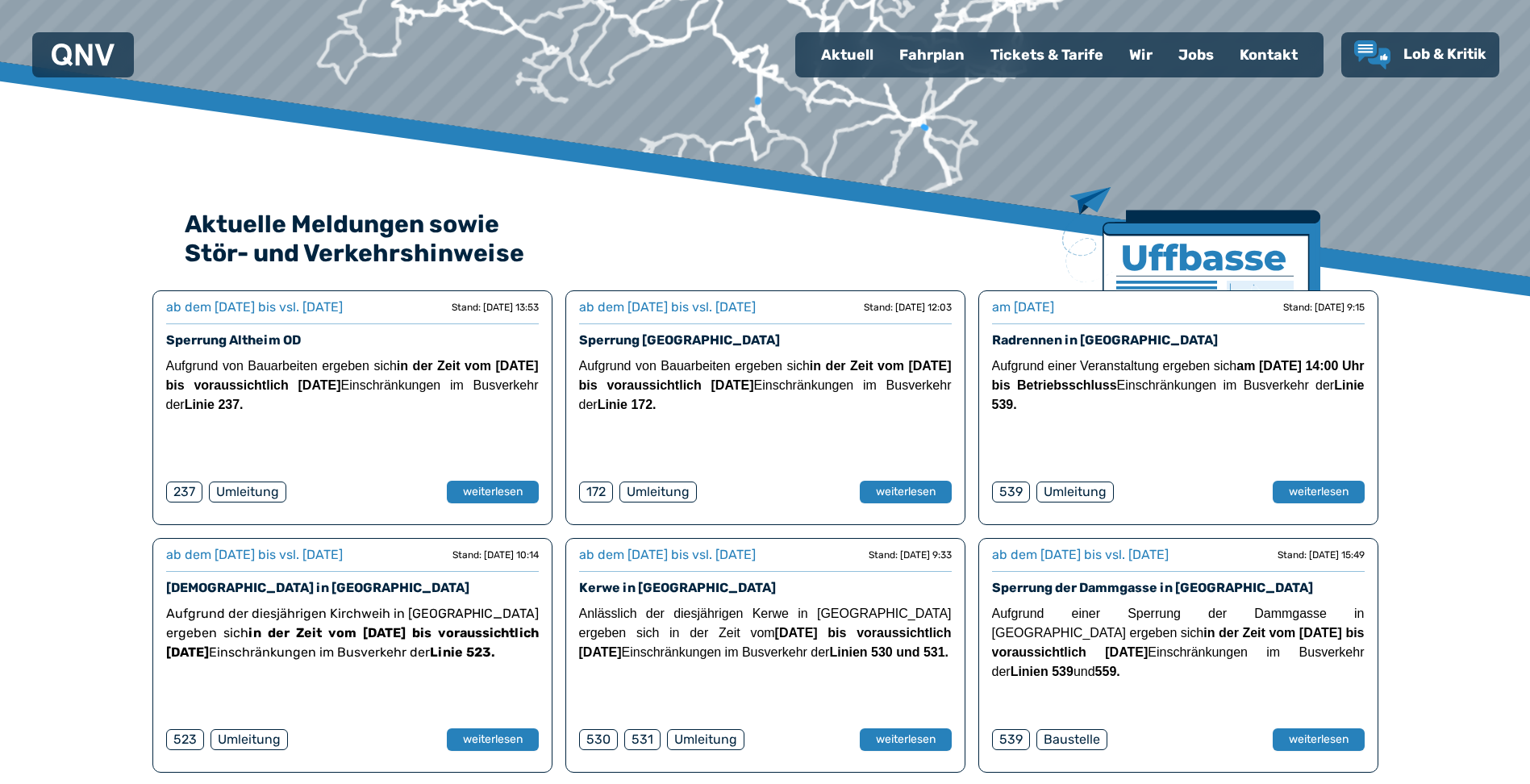
scroll to position [1122, 0]
